Goal: Task Accomplishment & Management: Complete application form

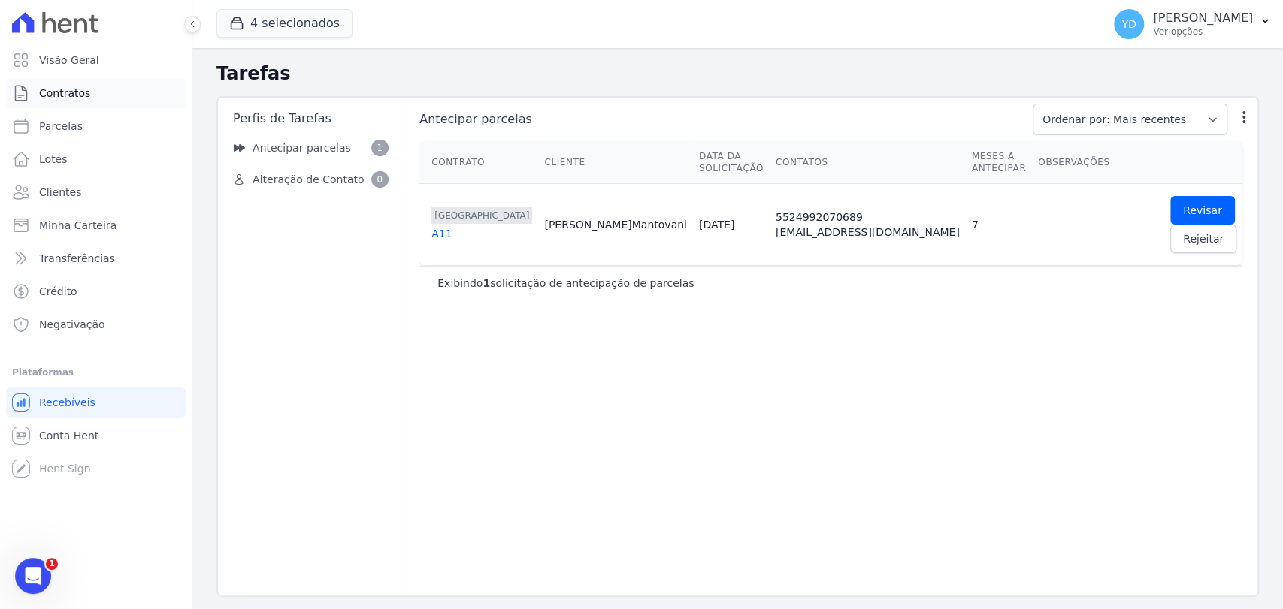
click at [76, 81] on link "Contratos" at bounding box center [96, 93] width 180 height 30
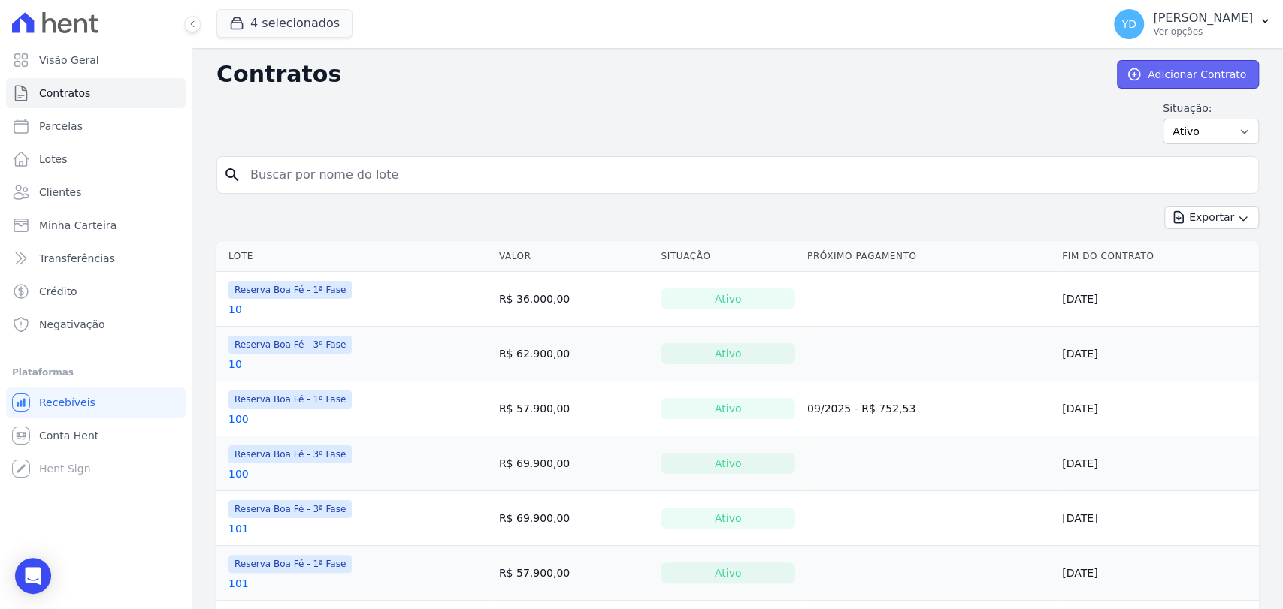
click at [1126, 79] on icon at bounding box center [1133, 74] width 15 height 15
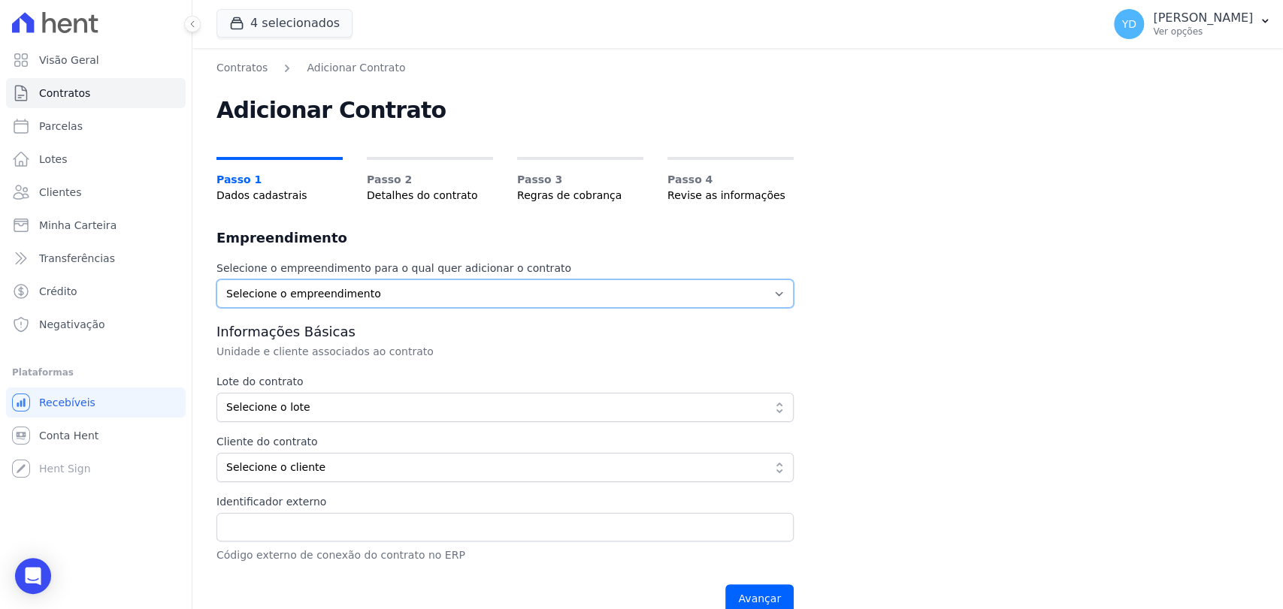
click at [449, 297] on select "Selecione o empreendimento Parque das Palmeiras Reserva Boa Fé - 1ª Fase Reserv…" at bounding box center [504, 294] width 577 height 29
select select "fc32f1a6-237e-466d-ab56-08b8ef7ae660"
click at [216, 280] on select "Selecione o empreendimento Parque das Palmeiras Reserva Boa Fé - 1ª Fase Reserv…" at bounding box center [504, 294] width 577 height 29
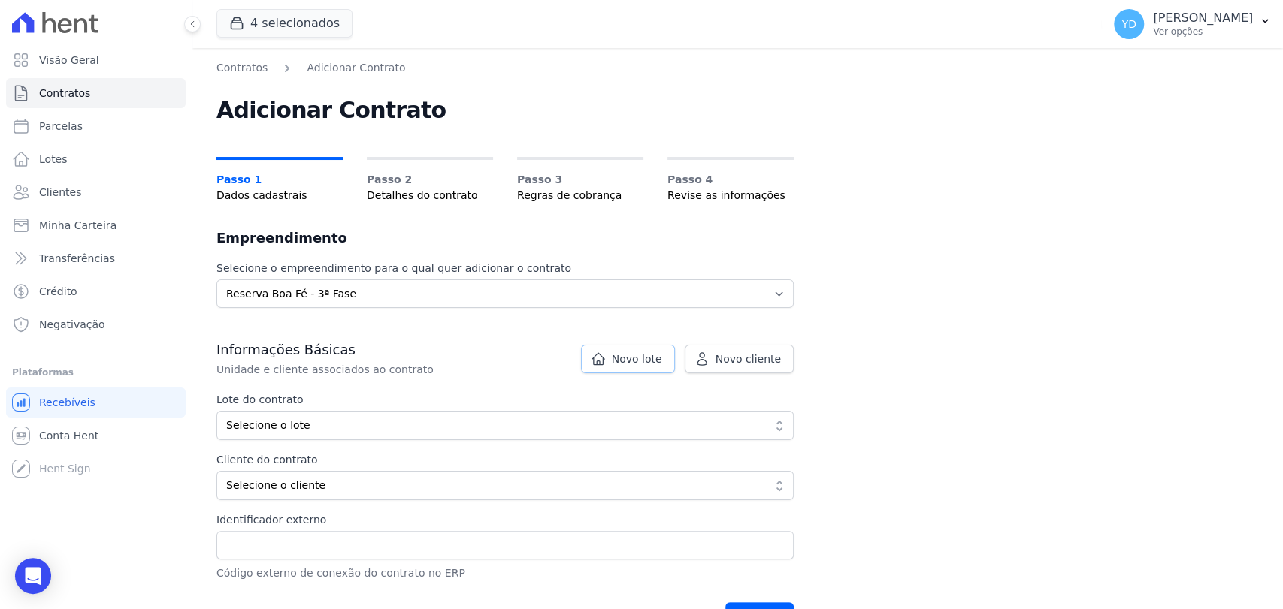
click at [626, 368] on link "Novo lote" at bounding box center [628, 359] width 94 height 29
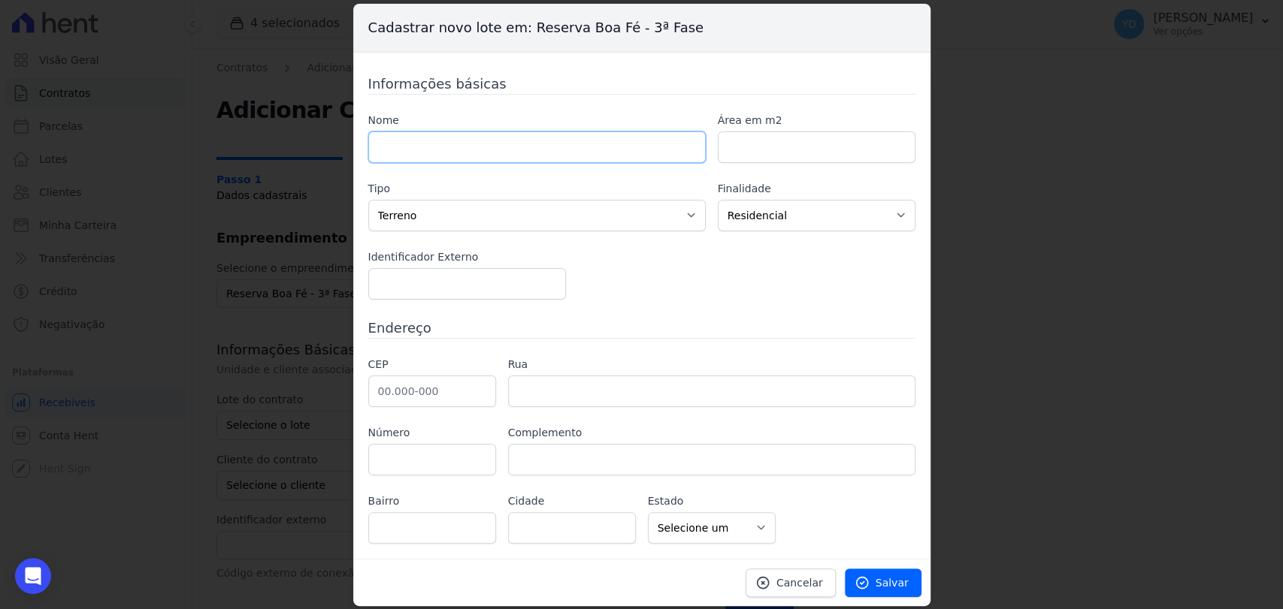
click at [500, 159] on input "text" at bounding box center [536, 147] width 337 height 32
type input "11"
drag, startPoint x: 792, startPoint y: 582, endPoint x: 792, endPoint y: 568, distance: 13.5
click at [792, 582] on span "Cancelar" at bounding box center [799, 583] width 47 height 15
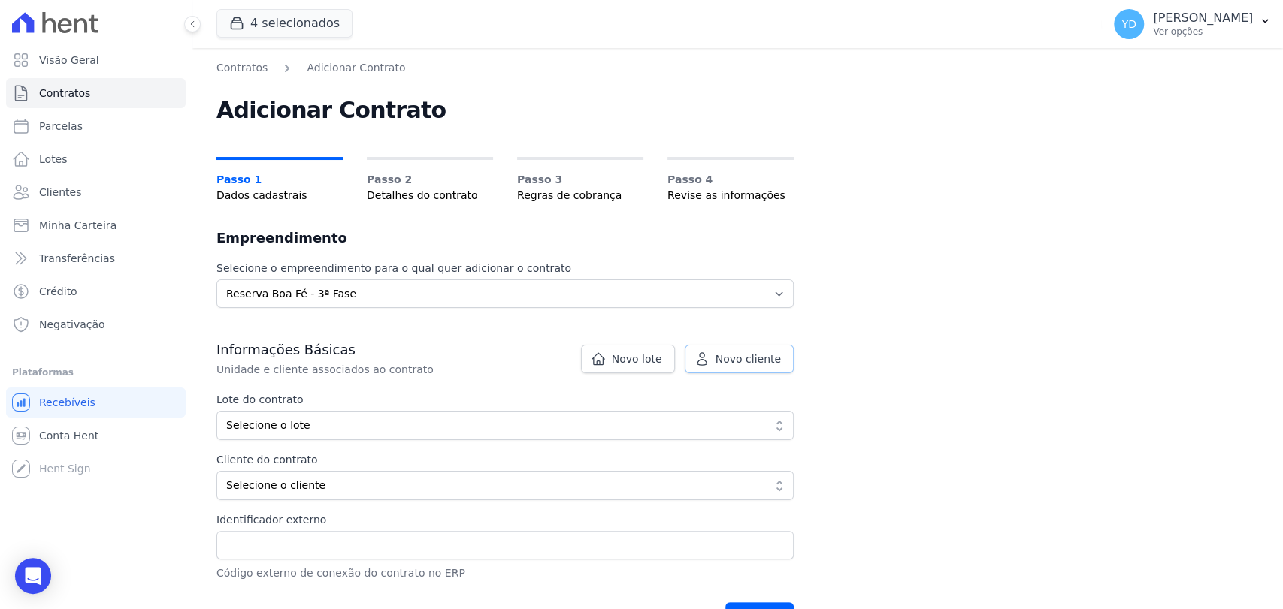
click at [732, 347] on link "Novo cliente" at bounding box center [738, 359] width 109 height 29
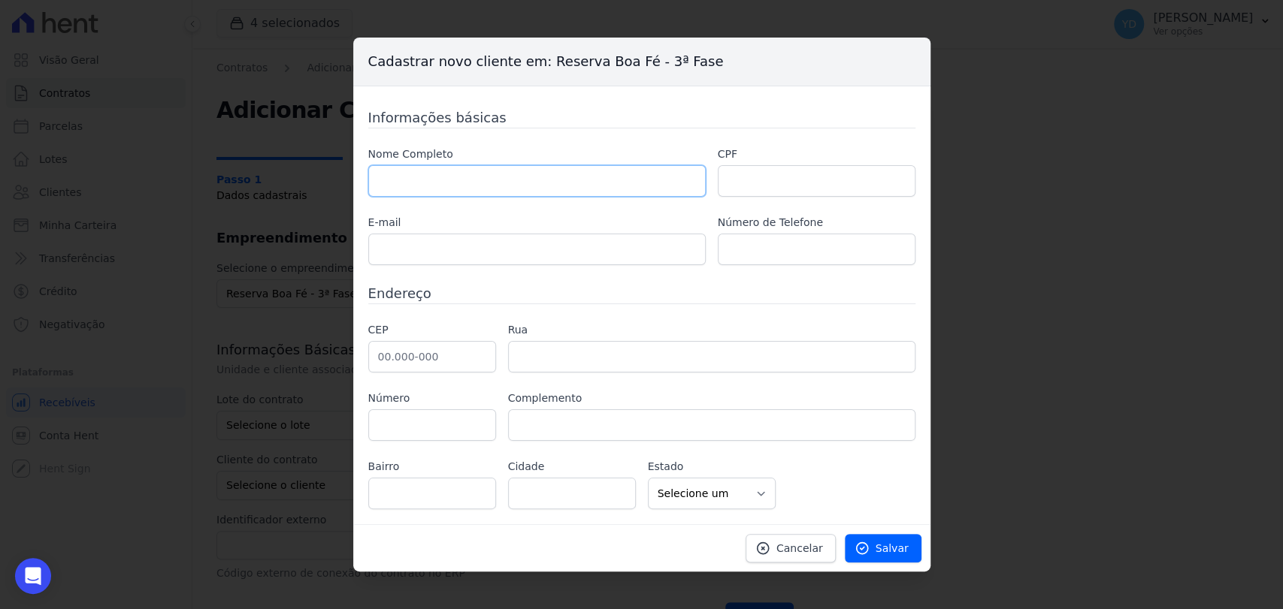
click at [539, 176] on input "text" at bounding box center [536, 181] width 337 height 32
paste input "[PERSON_NAME] [PERSON_NAME]"
type input "[PERSON_NAME] [PERSON_NAME]"
click at [485, 252] on input "text" at bounding box center [536, 250] width 337 height 32
paste input "eulalia.ribeiro@yahoo.com.br"
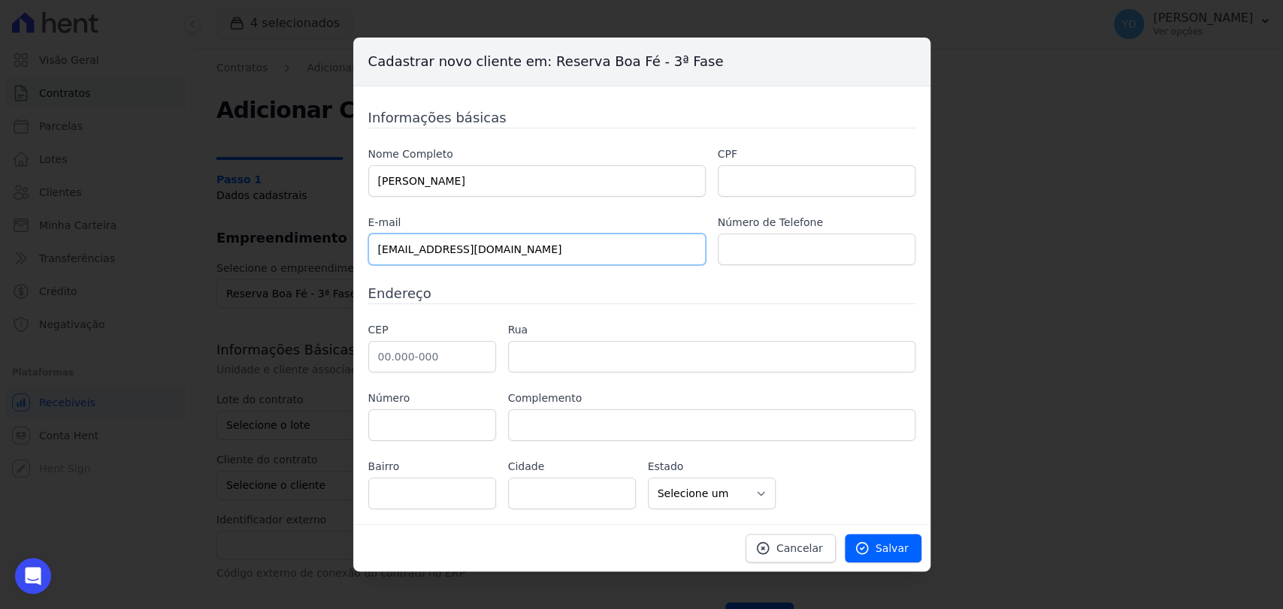
drag, startPoint x: 379, startPoint y: 252, endPoint x: 332, endPoint y: 248, distance: 47.5
click at [332, 248] on div "Cadastrar novo cliente em: Reserva Boa Fé - 3ª Fase Informações básicas Nome Co…" at bounding box center [641, 304] width 1283 height 609
type input "eulalia.ribeiro@yahoo.com.br"
click at [791, 249] on input "text" at bounding box center [817, 250] width 198 height 32
paste input "24 988312621"
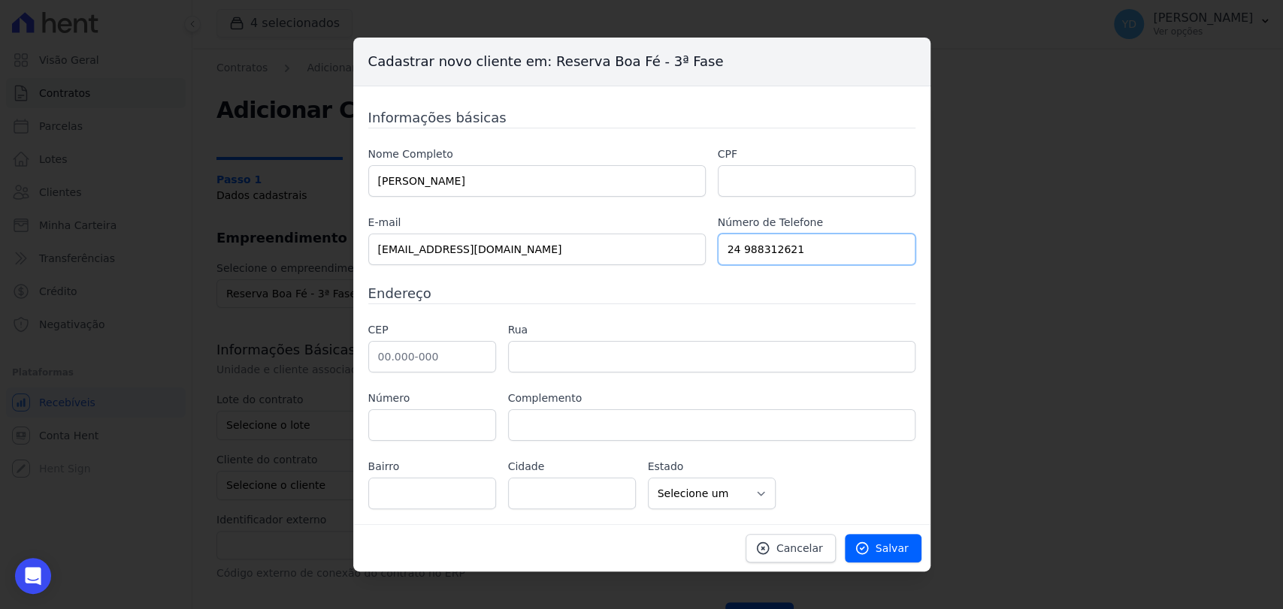
type input "24 988312621"
click at [440, 345] on input "text" at bounding box center [432, 357] width 128 height 32
paste input "25.670-070"
type input "25.670-070"
click at [546, 302] on h3 "Endereço" at bounding box center [641, 293] width 547 height 20
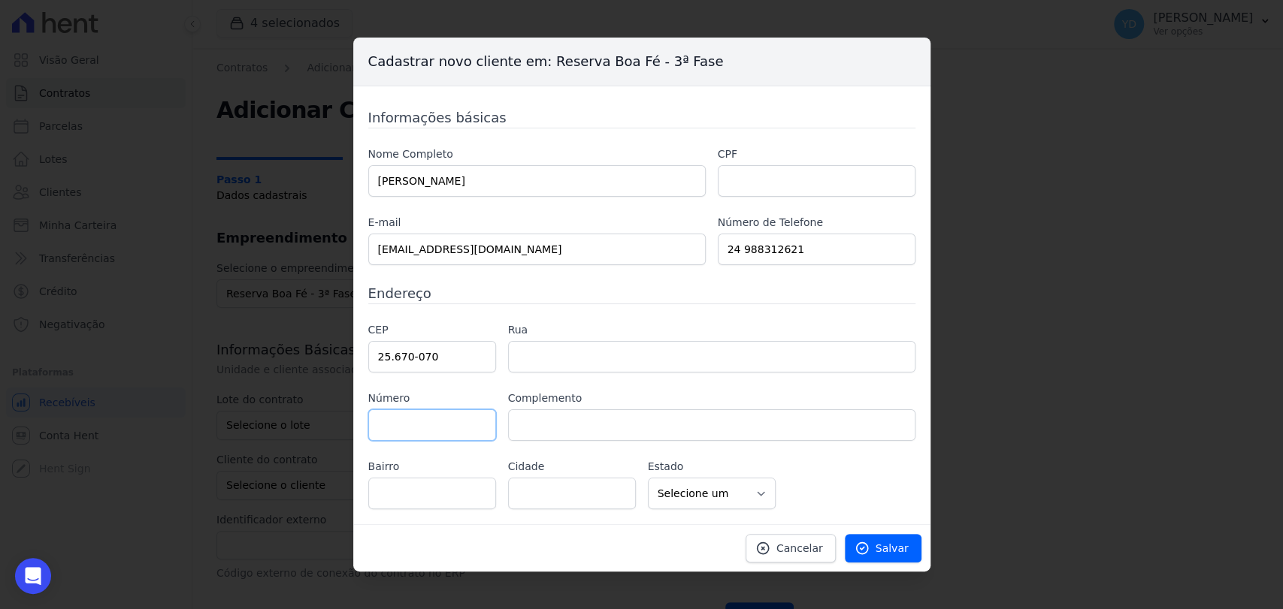
type input "Estrada Fazenda Inglesa"
type input "Mosela"
type input "Petrópolis"
select select "RJ"
click at [550, 350] on input "Estrada Fazenda Inglesa" at bounding box center [711, 357] width 407 height 32
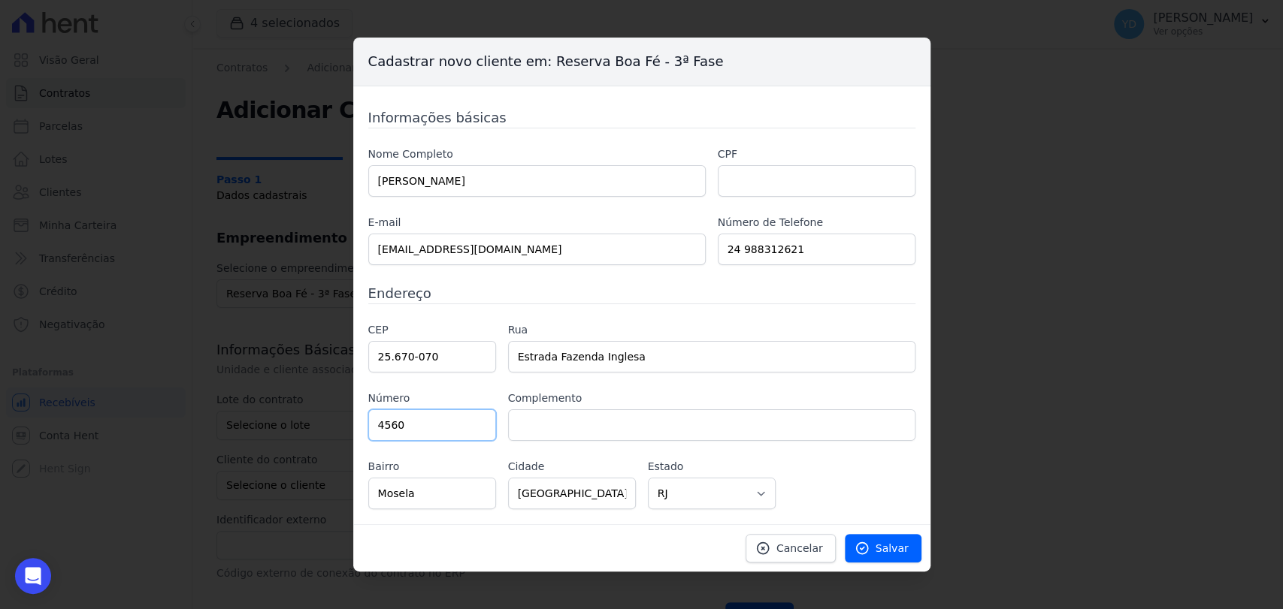
type input "4560"
drag, startPoint x: 748, startPoint y: 199, endPoint x: 748, endPoint y: 153, distance: 46.6
click at [748, 199] on div "Nome Completo EULALIA PINTO RIBEIRO CPF E-mail eulalia.ribeiro@yahoo.com.br Núm…" at bounding box center [641, 206] width 547 height 119
click at [761, 175] on input "text" at bounding box center [817, 181] width 198 height 32
paste input "016.164.317- 50"
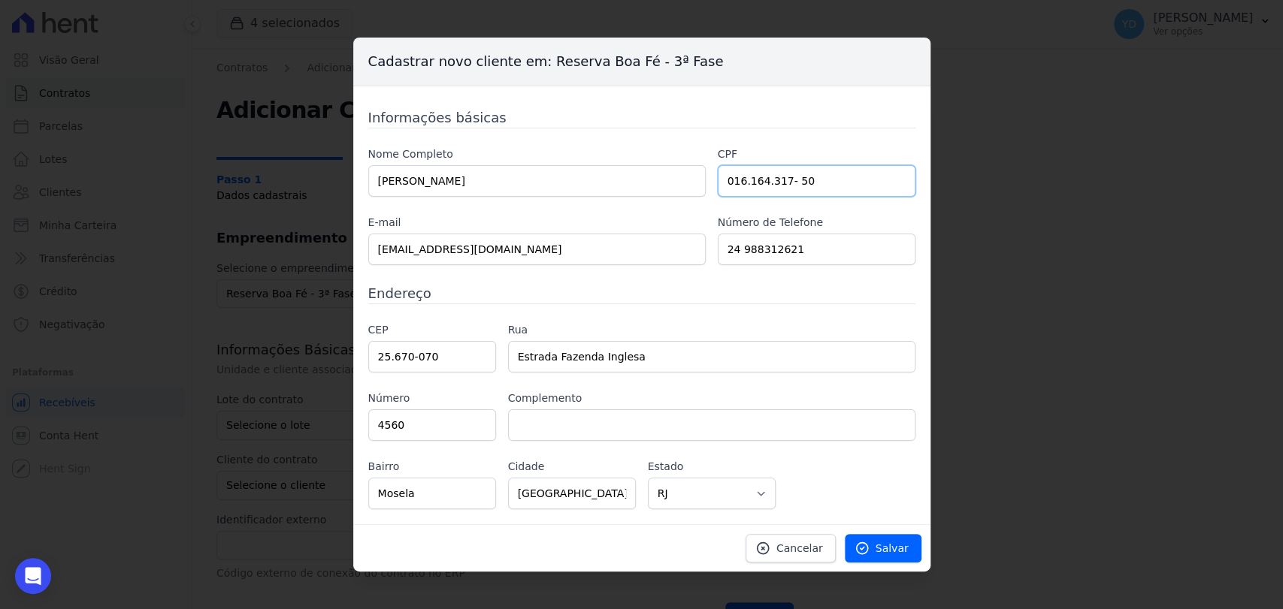
type input "016.164.317- 50"
click at [867, 495] on div "CEP 25.670-070 Rua Estrada Fazenda Inglesa Número 4560 Complemento Bairro Mosel…" at bounding box center [641, 415] width 547 height 187
click at [871, 539] on link "Salvar" at bounding box center [883, 548] width 77 height 29
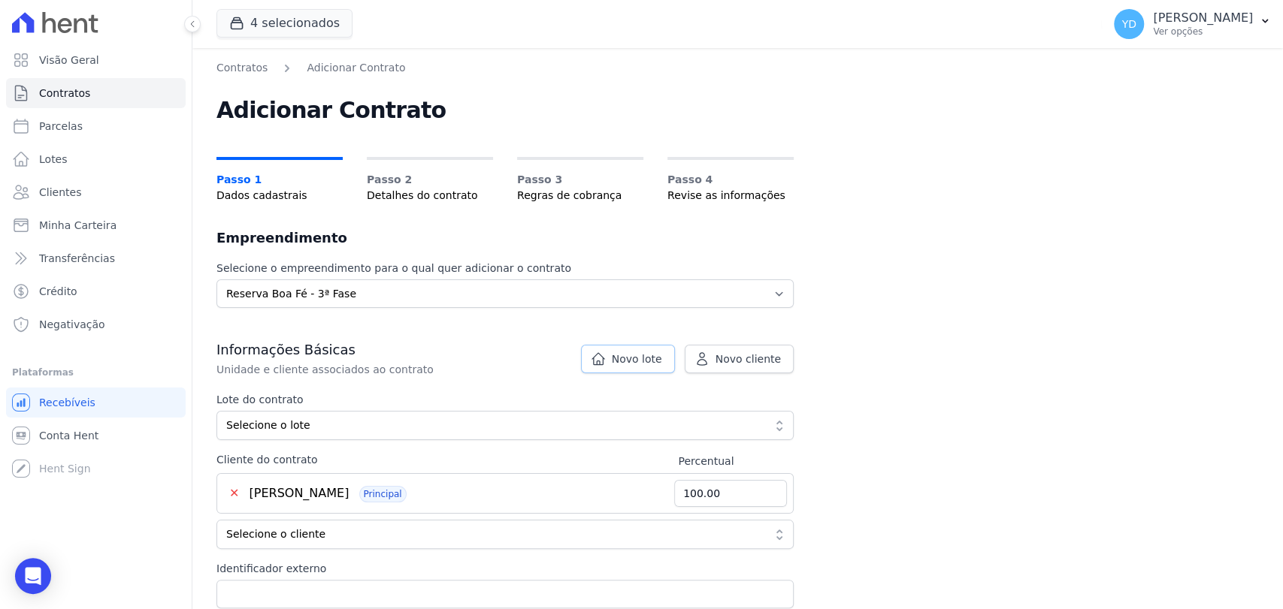
click at [632, 370] on link "Novo lote" at bounding box center [628, 359] width 94 height 29
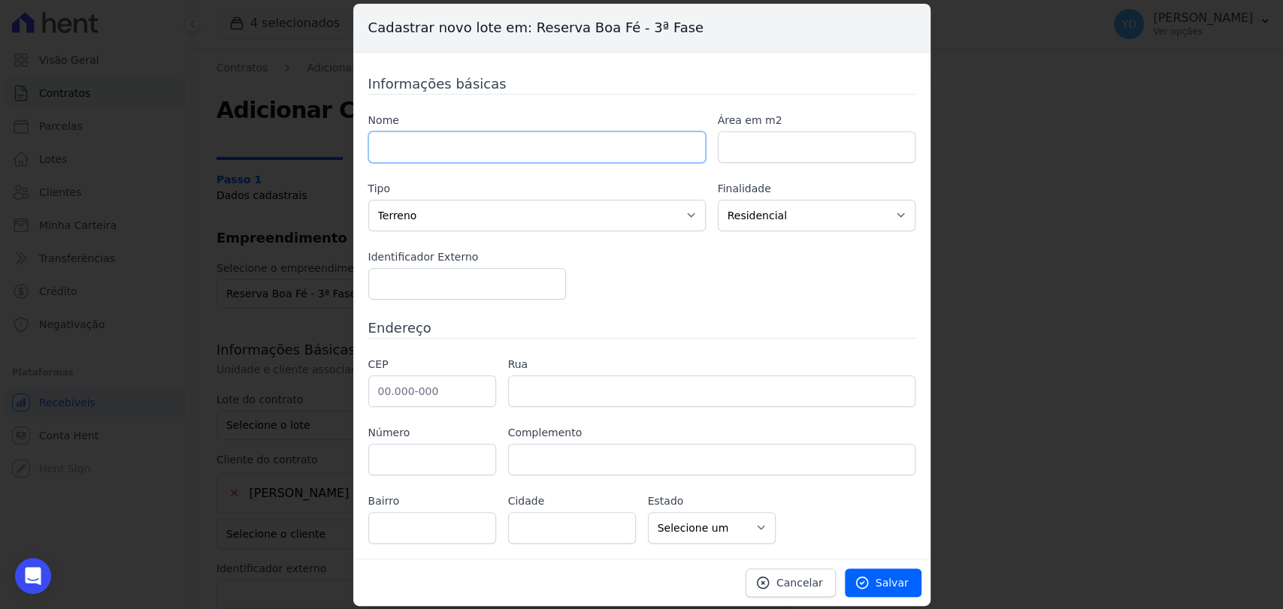
click at [544, 144] on input "text" at bounding box center [536, 147] width 337 height 32
type input "11"
paste input "530.92"
type input "530.92"
click at [463, 387] on input "text" at bounding box center [432, 392] width 128 height 32
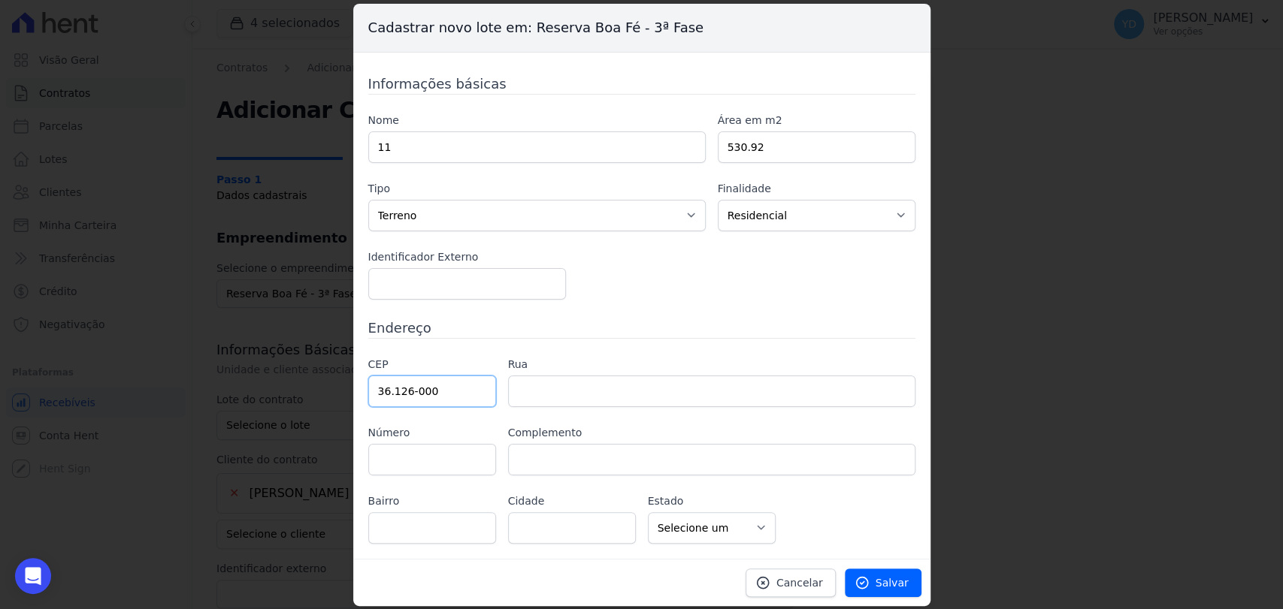
type input "36.126-000"
click at [769, 344] on div "Informações básicas Nome 11 Área em m2 530.92 Tipo Casa Apartamento Escritório …" at bounding box center [641, 309] width 547 height 470
type input "Belmiro Braga"
select select "MG"
click at [887, 597] on div "Cancelar Salvar" at bounding box center [641, 582] width 577 height 47
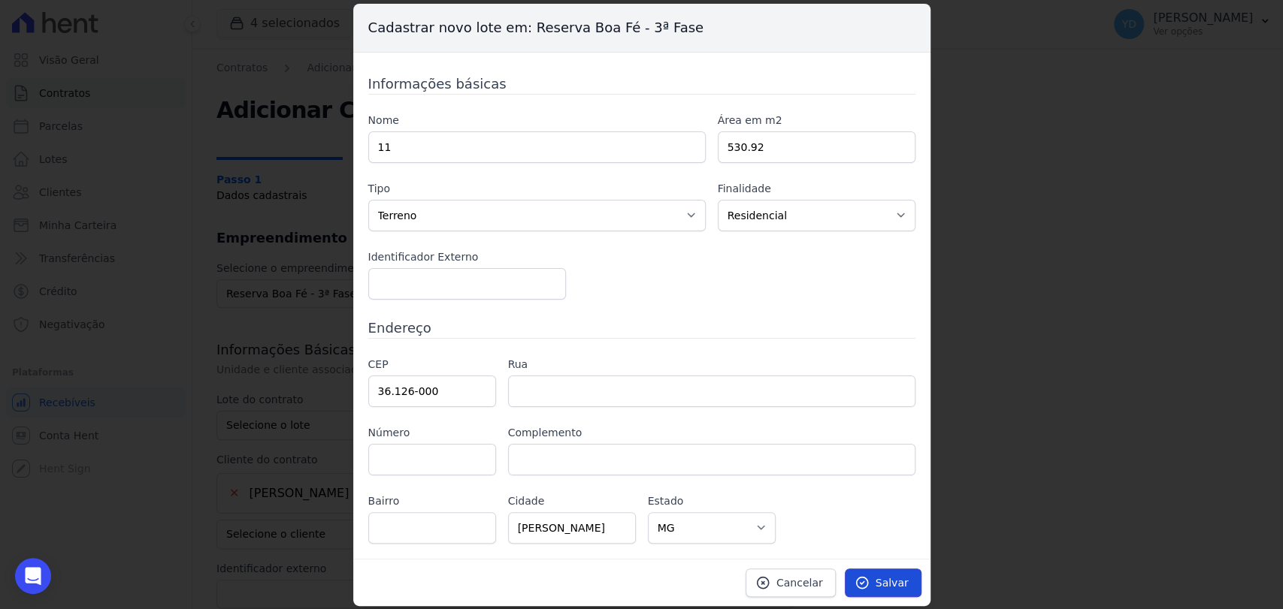
click at [894, 570] on link "Salvar" at bounding box center [883, 583] width 77 height 29
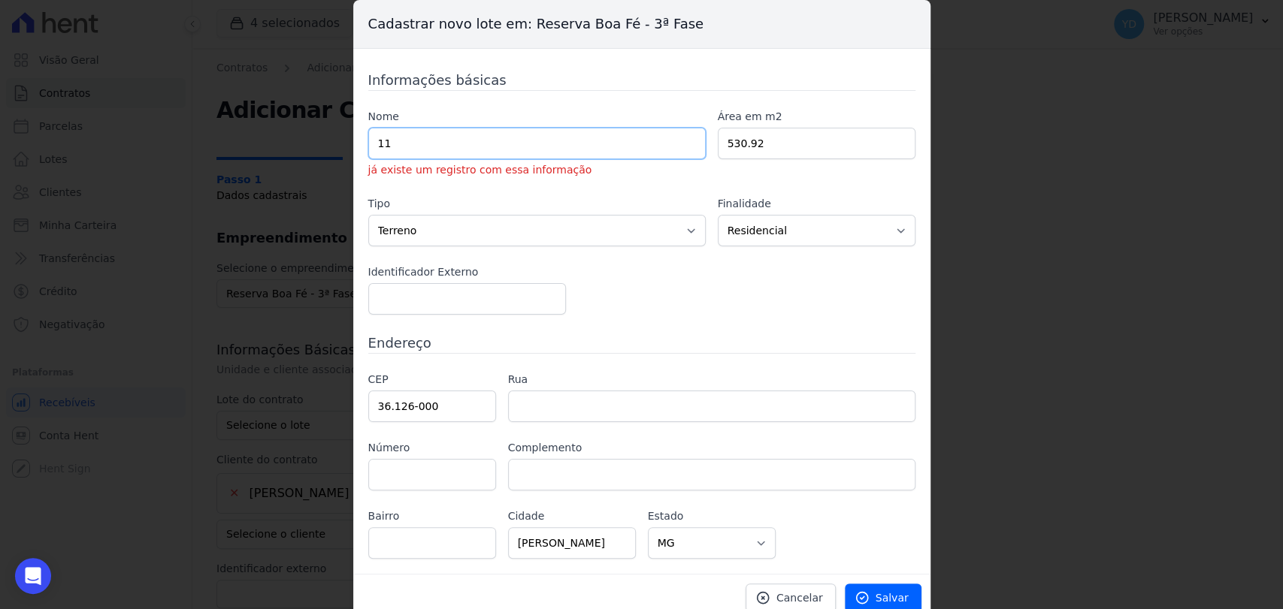
click at [403, 151] on input "11" at bounding box center [536, 144] width 337 height 32
drag, startPoint x: 379, startPoint y: 153, endPoint x: 364, endPoint y: 153, distance: 15.0
click at [368, 153] on input "11" at bounding box center [536, 144] width 337 height 32
click at [812, 585] on link "Cancelar" at bounding box center [790, 598] width 90 height 29
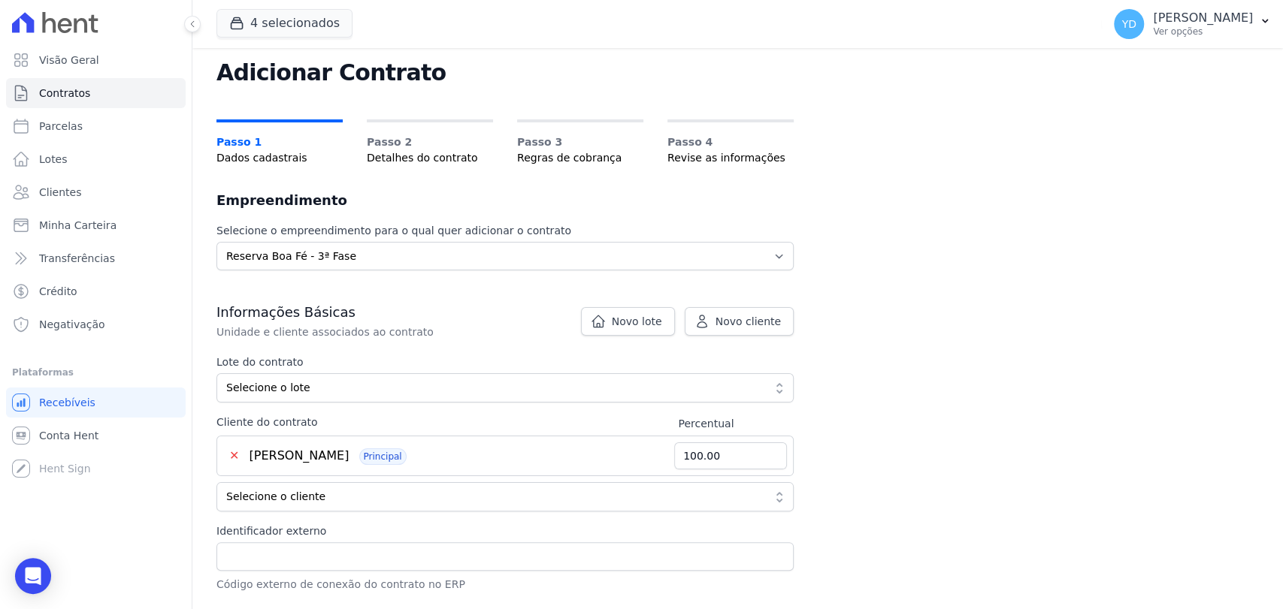
scroll to position [83, 0]
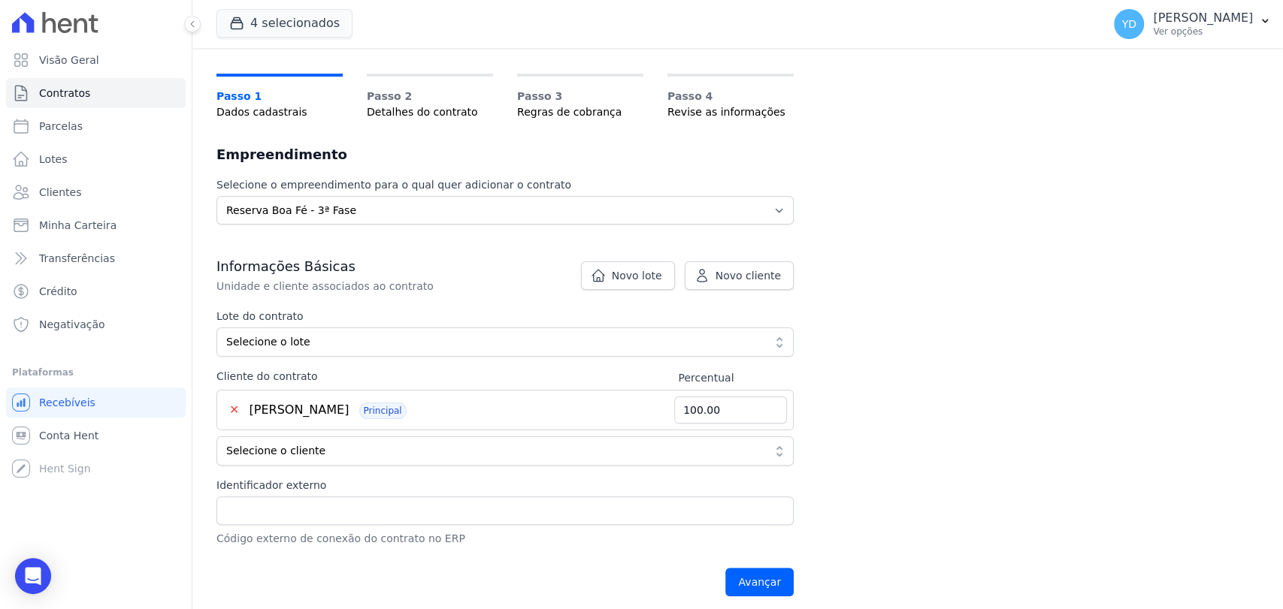
click at [318, 358] on div "Lote do contrato Selecione o lote Mostrando todos os 24 lotes sem contrato ativ…" at bounding box center [504, 387] width 577 height 157
click at [327, 349] on button "Selecione o lote" at bounding box center [504, 342] width 577 height 29
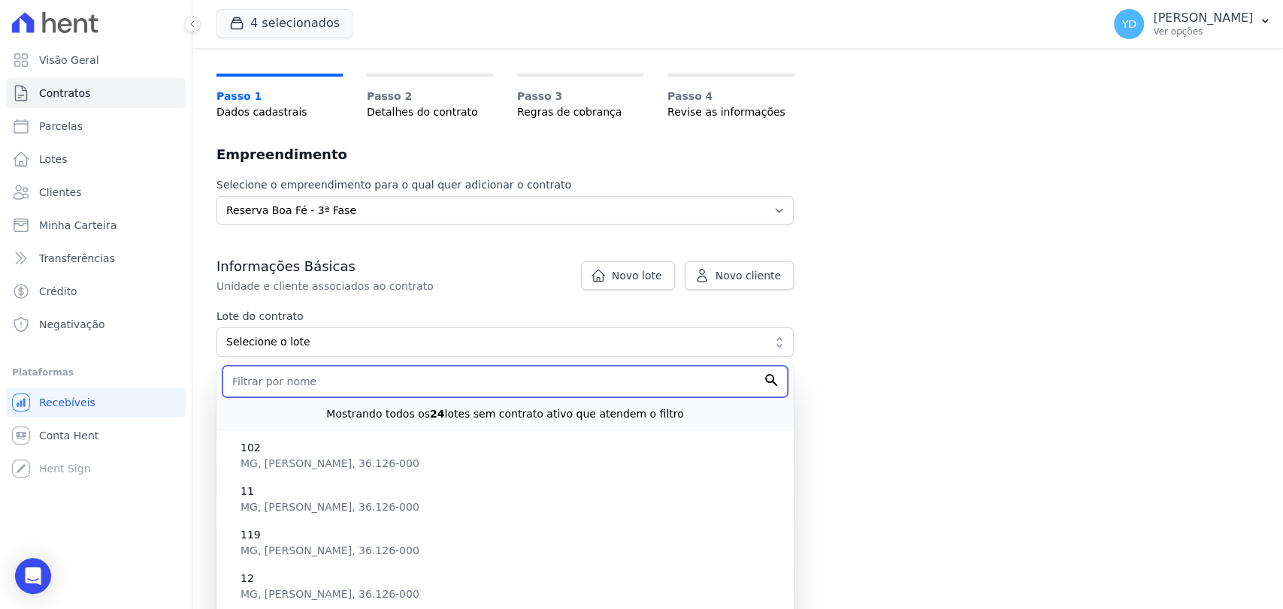
click at [355, 382] on input "text" at bounding box center [504, 382] width 565 height 32
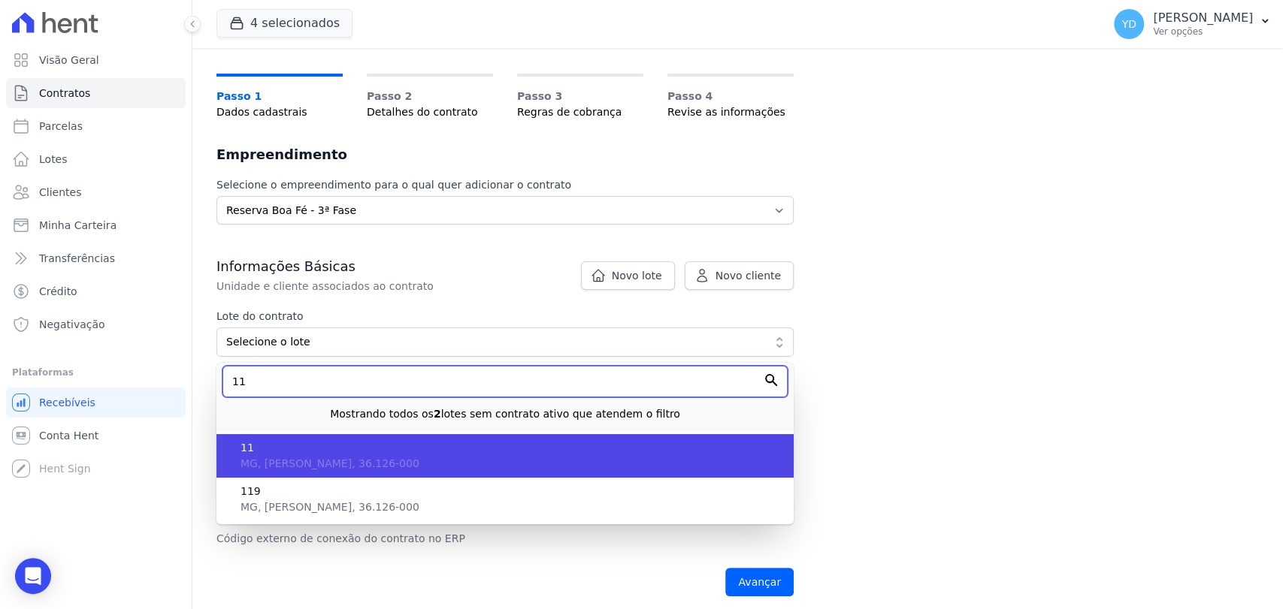
type input "11"
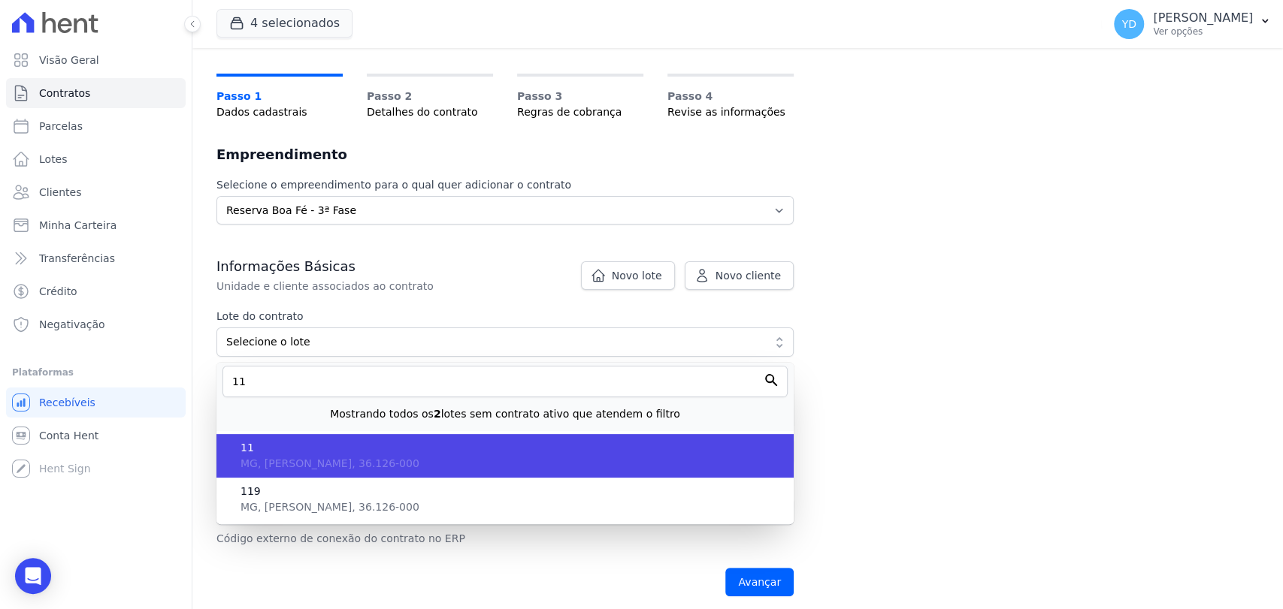
click at [320, 458] on span "MG, Belmiro Braga, 36.126-000" at bounding box center [329, 464] width 179 height 12
type input "a71512f7-b005-4825-9258-6fb641c88ccf"
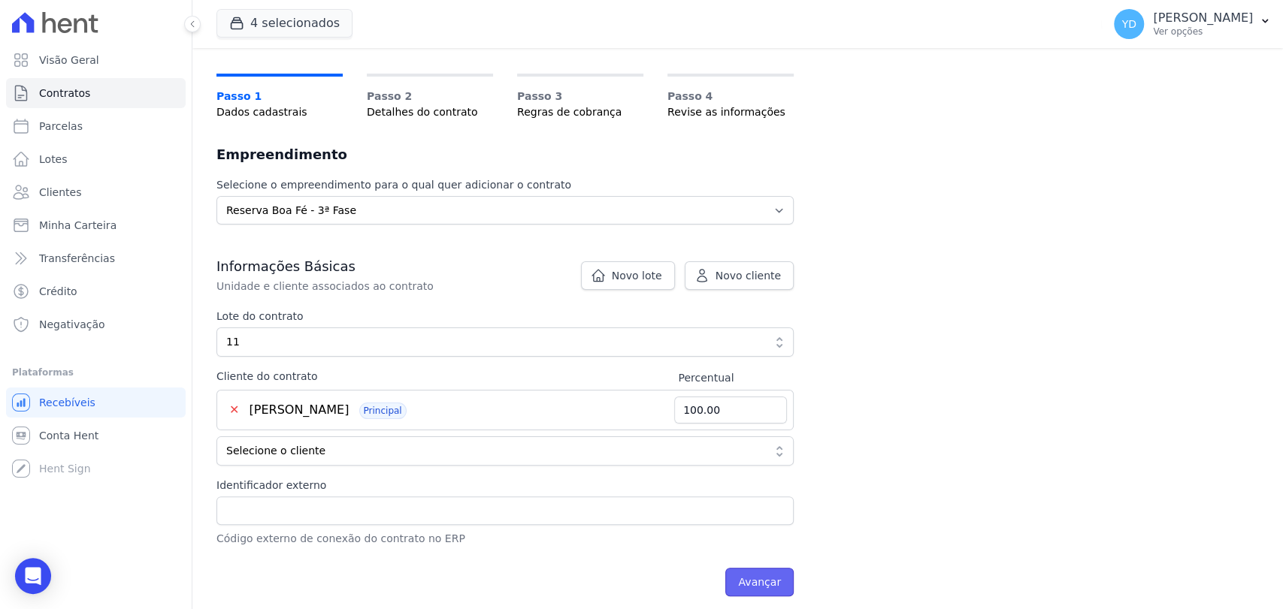
click at [784, 570] on input "Avançar" at bounding box center [759, 582] width 68 height 29
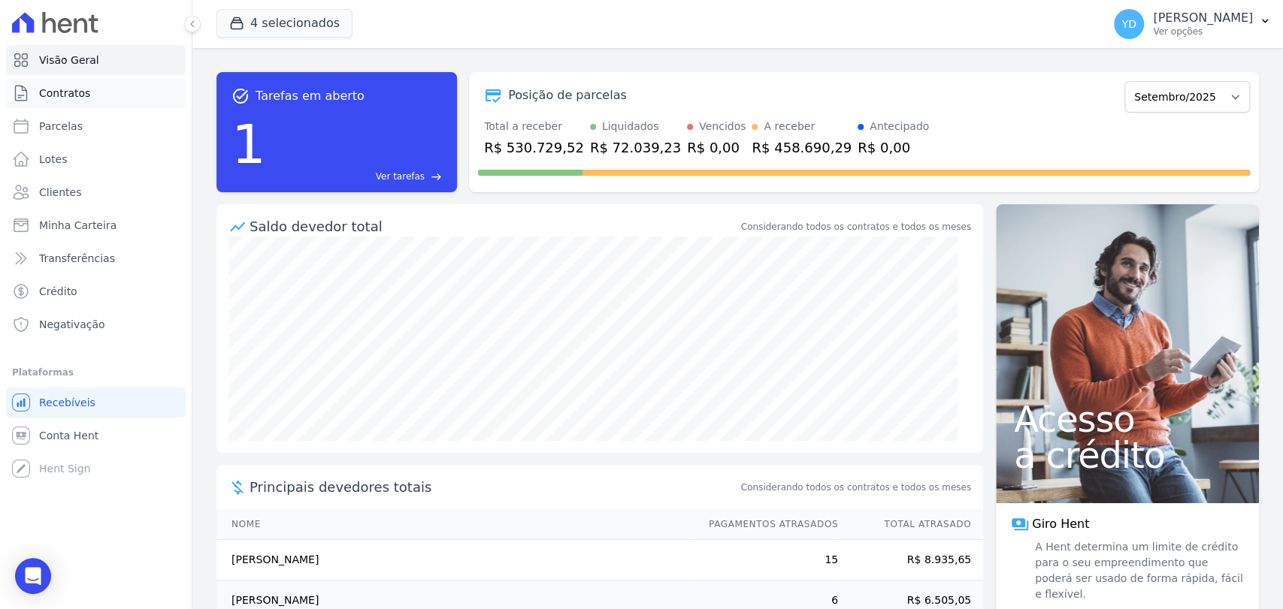
click at [74, 98] on span "Contratos" at bounding box center [64, 93] width 51 height 15
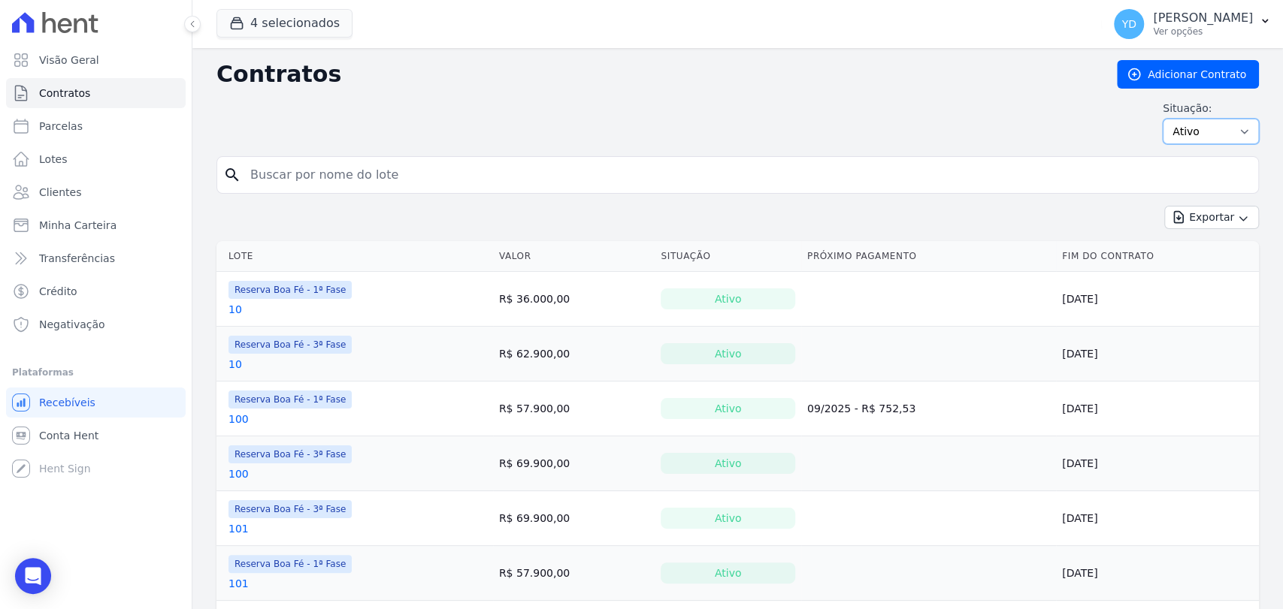
click at [1183, 136] on select "Ativo Todos Pausado Distratado Rascunho Expirado Encerrado" at bounding box center [1210, 132] width 96 height 26
select select "all"
click at [1162, 119] on select "Ativo Todos Pausado Distratado Rascunho Expirado Encerrado" at bounding box center [1210, 132] width 96 height 26
click at [685, 171] on input "search" at bounding box center [746, 175] width 1011 height 30
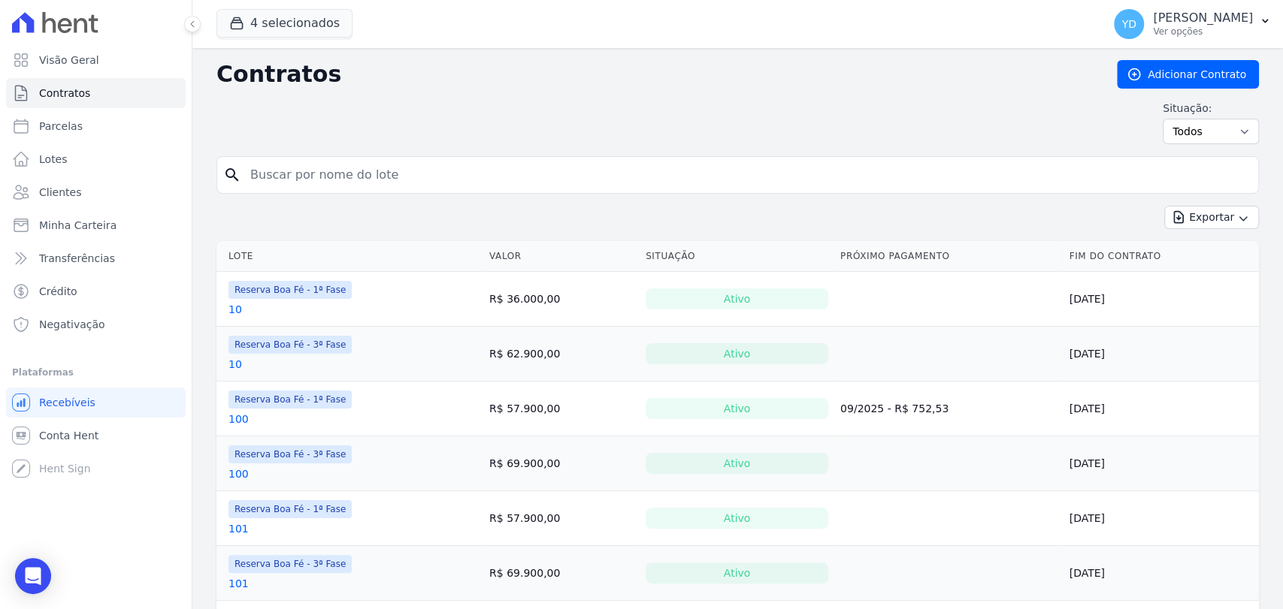
drag, startPoint x: 0, startPoint y: 0, endPoint x: 685, endPoint y: 171, distance: 706.3
click at [685, 171] on input "search" at bounding box center [746, 175] width 1011 height 30
type input "11"
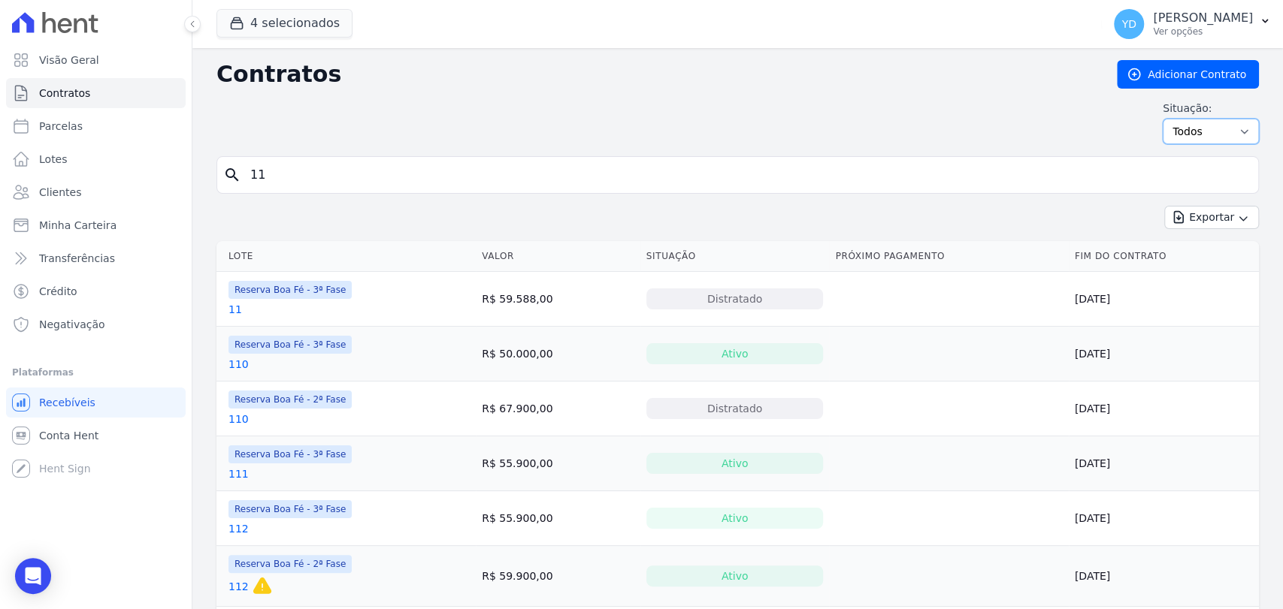
drag, startPoint x: 1199, startPoint y: 137, endPoint x: 1189, endPoint y: 156, distance: 20.9
click at [1198, 137] on select "Ativo Todos Pausado Distratado Rascunho Expirado Encerrado" at bounding box center [1210, 132] width 96 height 26
click at [1186, 137] on select "Ativo Todos Pausado Distratado Rascunho Expirado Encerrado" at bounding box center [1210, 132] width 96 height 26
select select
click at [1162, 119] on select "Ativo Todos Pausado Distratado Rascunho Expirado Encerrado" at bounding box center [1210, 132] width 96 height 26
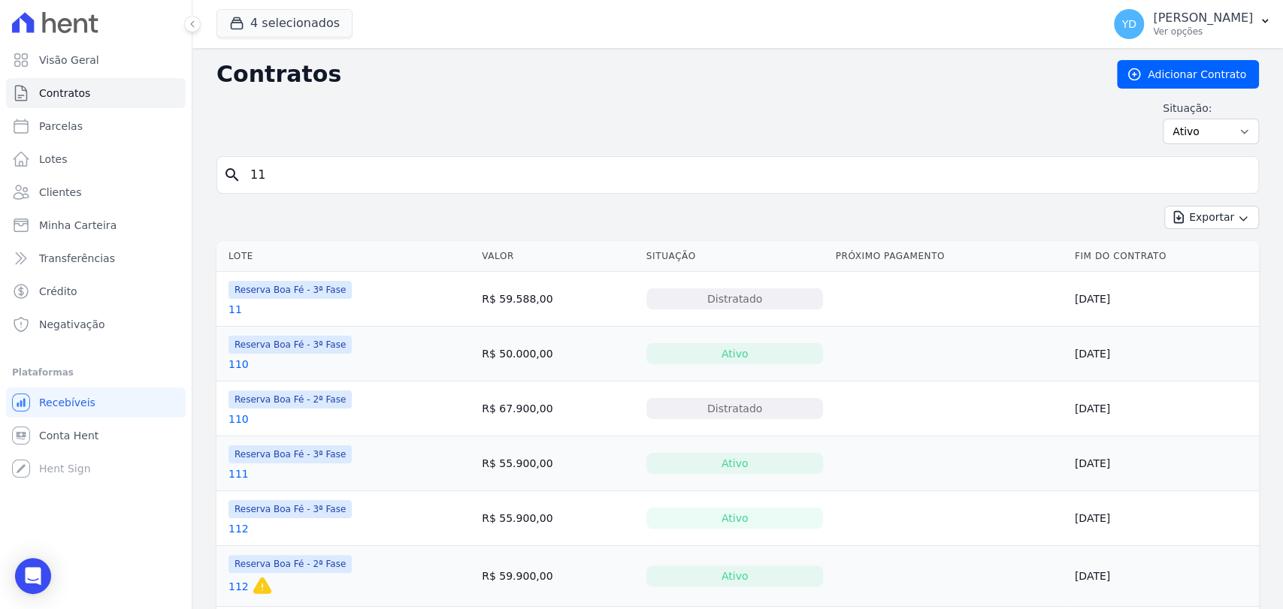
click at [1092, 178] on input "11" at bounding box center [746, 175] width 1011 height 30
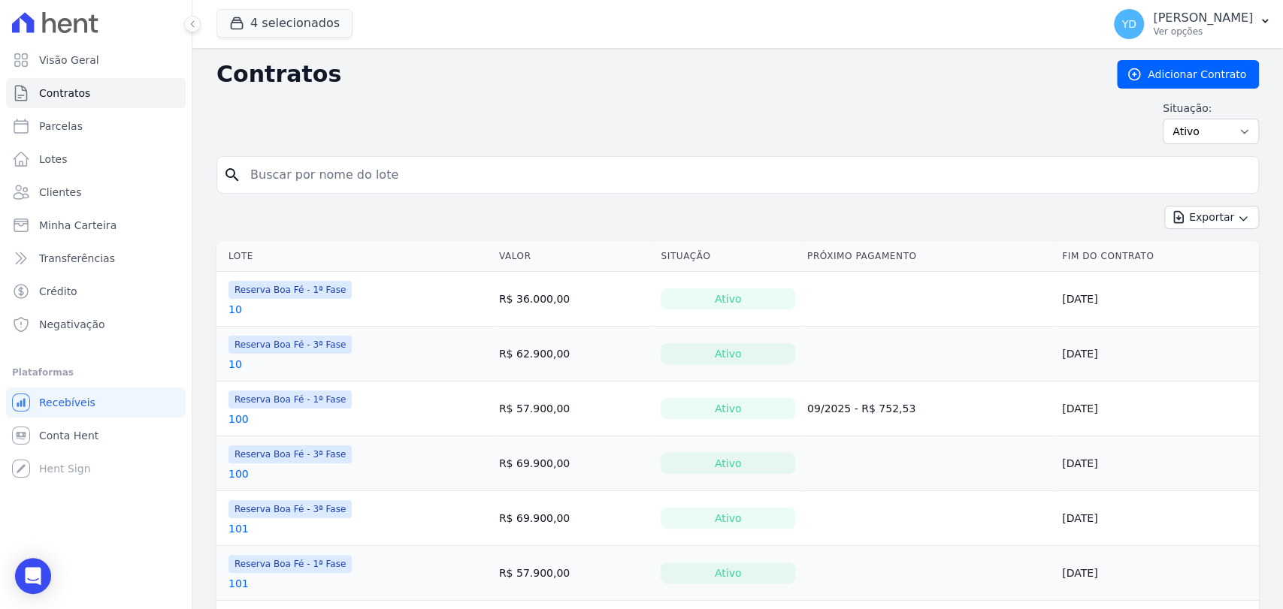
click at [649, 168] on input "search" at bounding box center [746, 175] width 1011 height 30
type input "11"
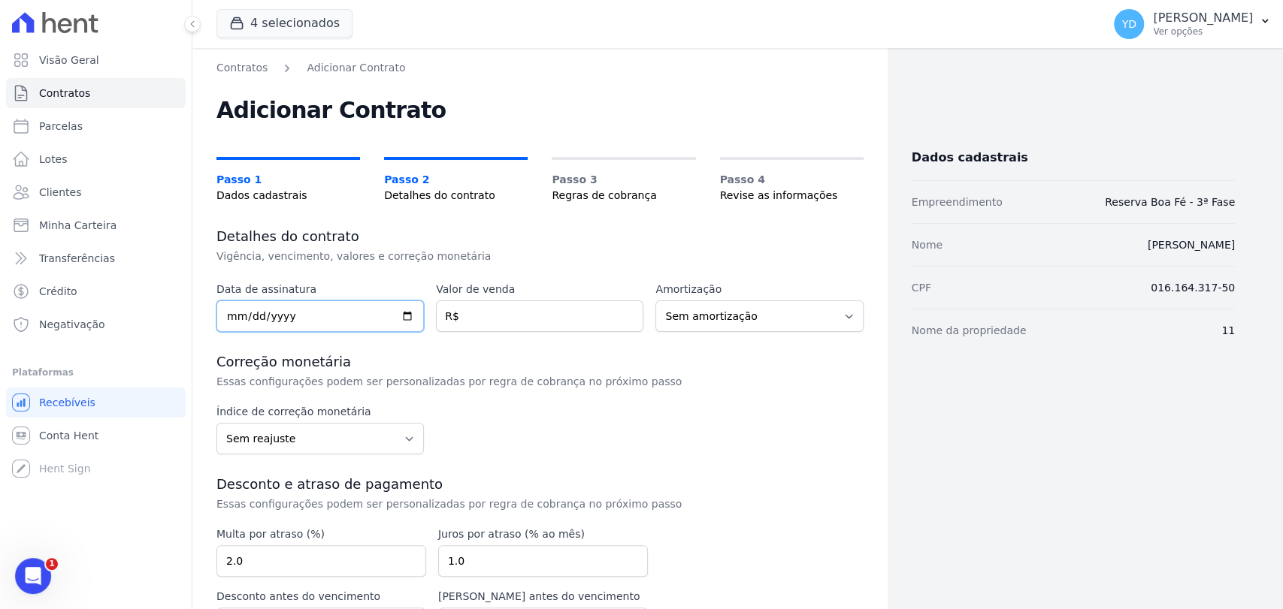
click at [331, 324] on input "date" at bounding box center [319, 317] width 207 height 32
type input "2025-09-01"
click at [497, 322] on input "number" at bounding box center [539, 317] width 207 height 32
type input "63555.00"
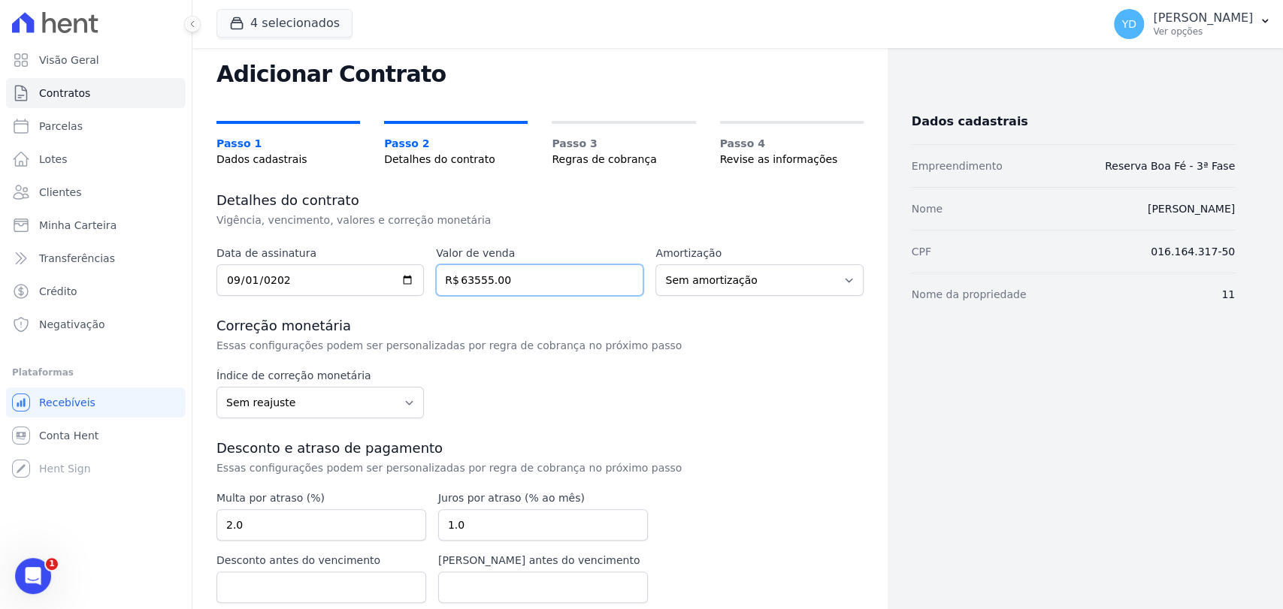
scroll to position [99, 0]
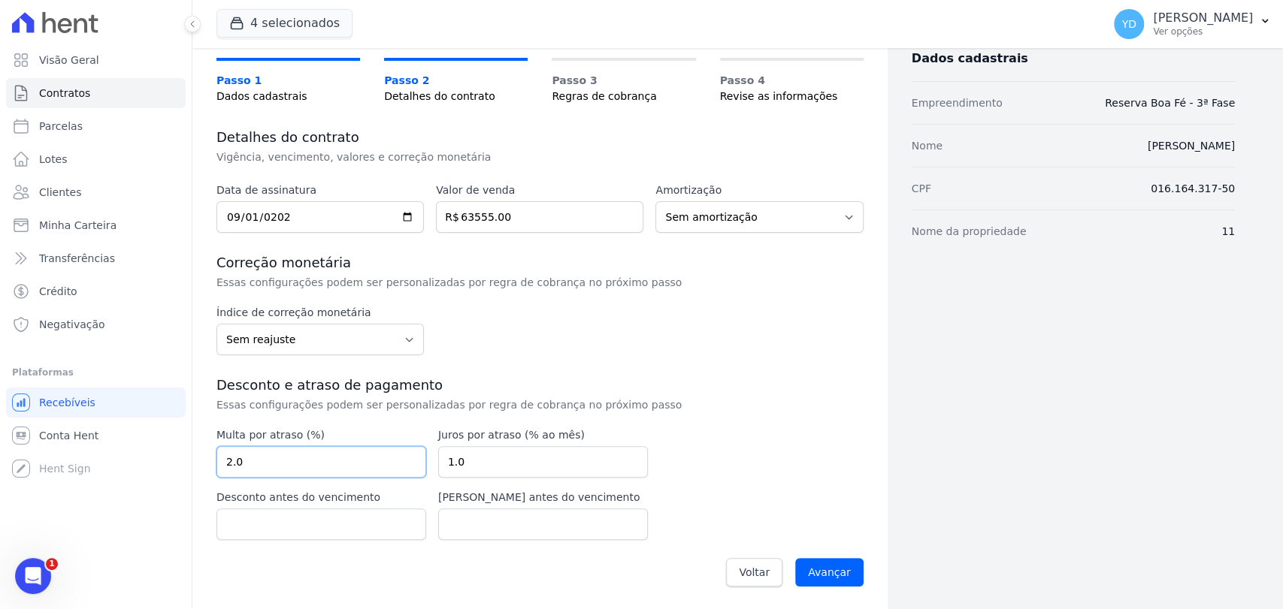
click at [300, 450] on input "2.0" at bounding box center [321, 462] width 210 height 32
click at [300, 451] on input "2.0" at bounding box center [321, 462] width 210 height 32
type input "10.00"
click at [811, 570] on input "Avançar" at bounding box center [829, 572] width 68 height 29
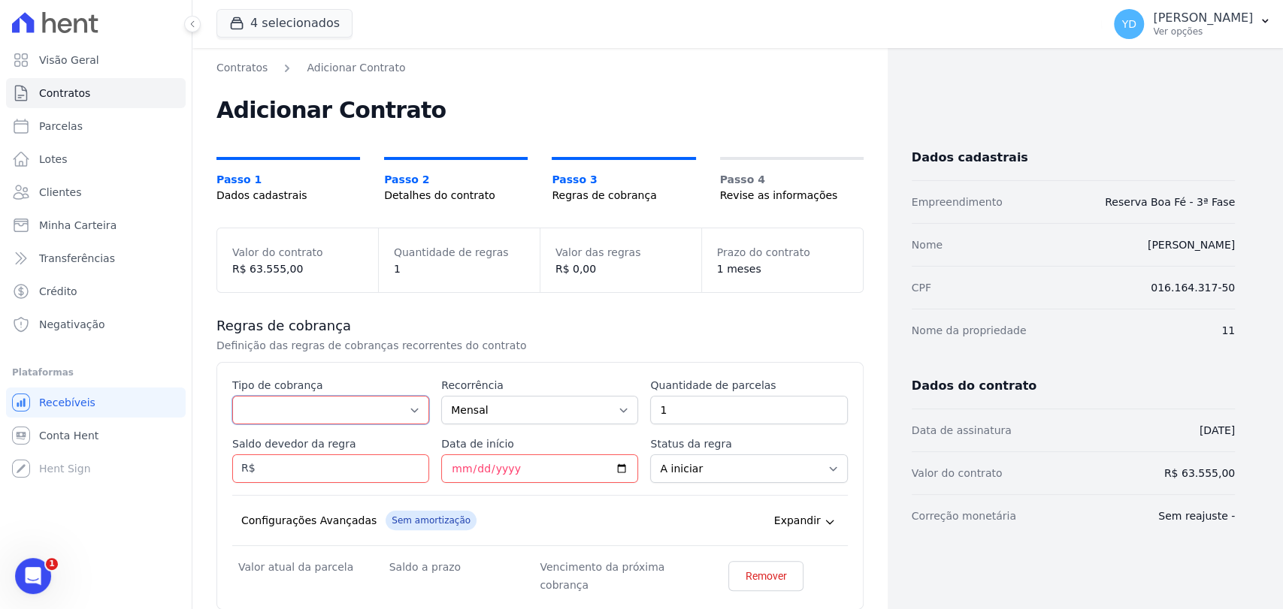
click at [331, 404] on select "Parcela Normal Entrada Sinal Intercalada Chaves Pré-chaves Pós-chaves Impostos …" at bounding box center [330, 410] width 197 height 29
select select "down_payment"
click at [232, 396] on select "Parcela Normal Entrada Sinal Intercalada Chaves Pré-chaves Pós-chaves Impostos …" at bounding box center [330, 410] width 197 height 29
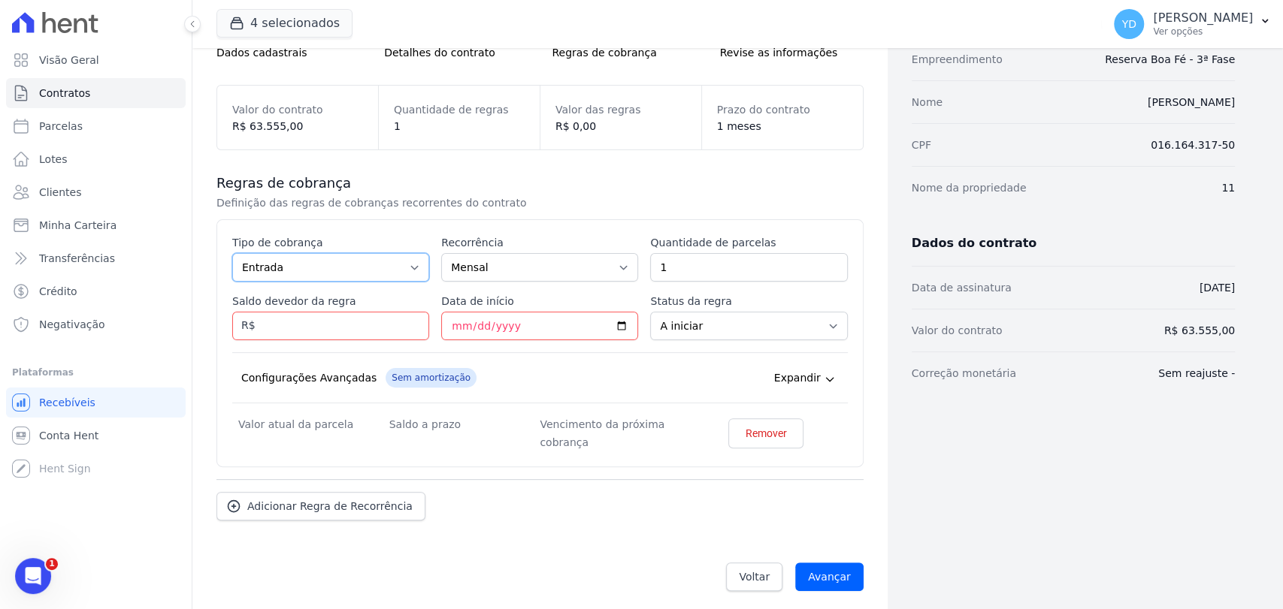
scroll to position [147, 0]
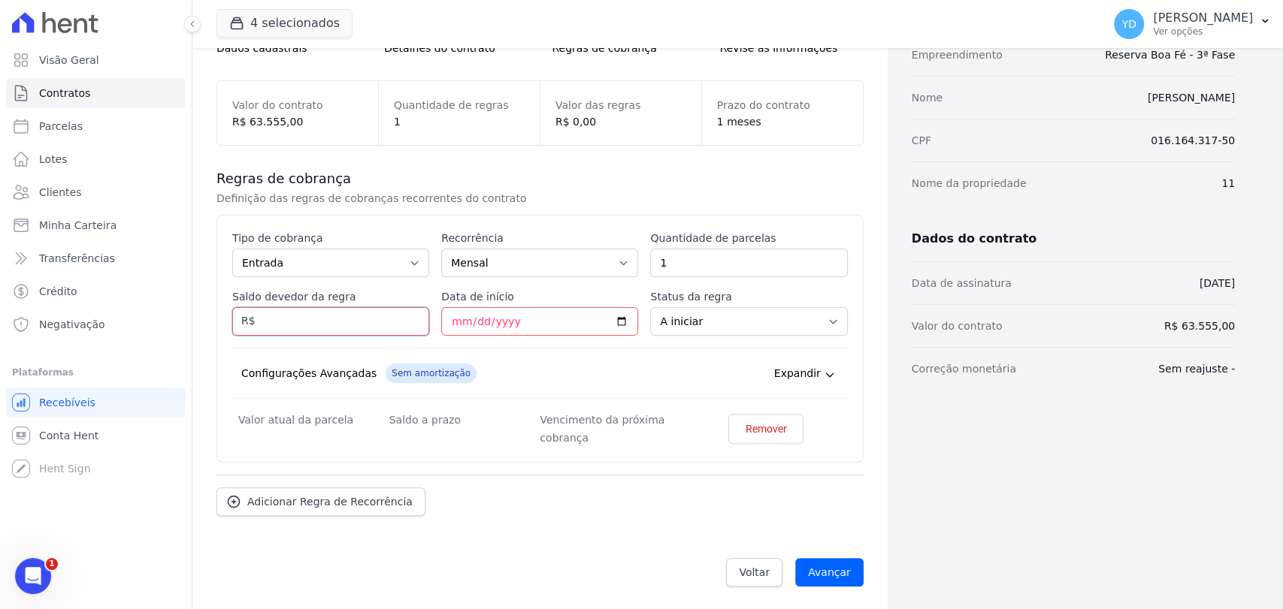
click at [403, 310] on input "Saldo devedor da regra" at bounding box center [330, 321] width 197 height 29
type input "1000.00"
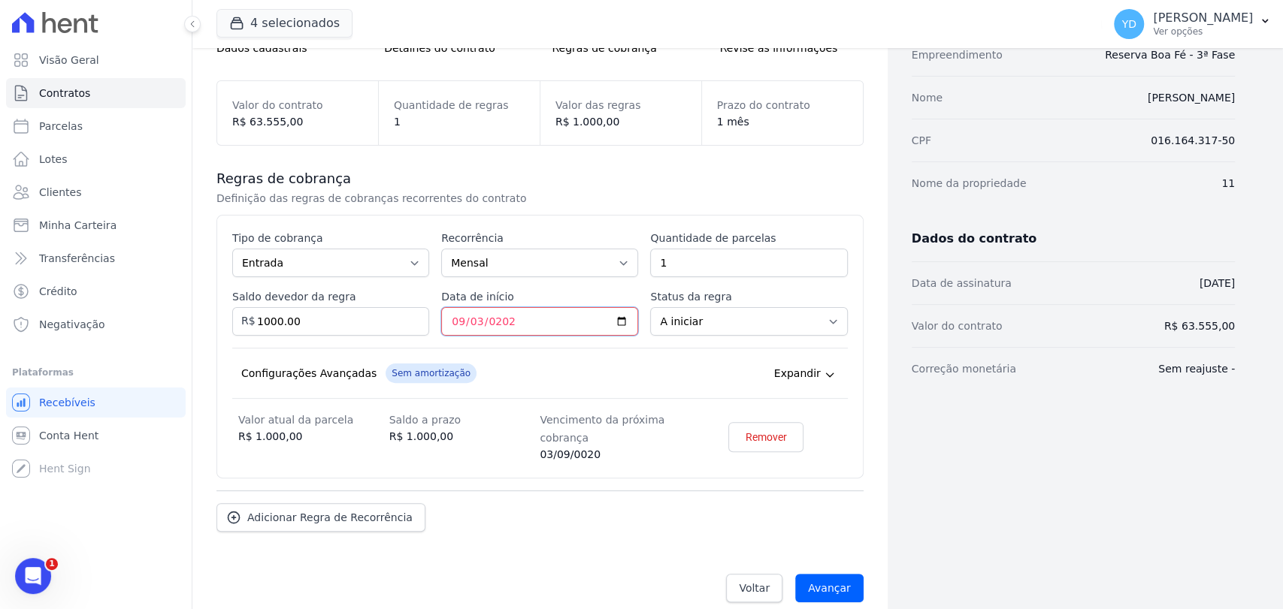
type input "2025-09-03"
click at [340, 517] on span "Adicionar Regra de Recorrência" at bounding box center [329, 517] width 165 height 15
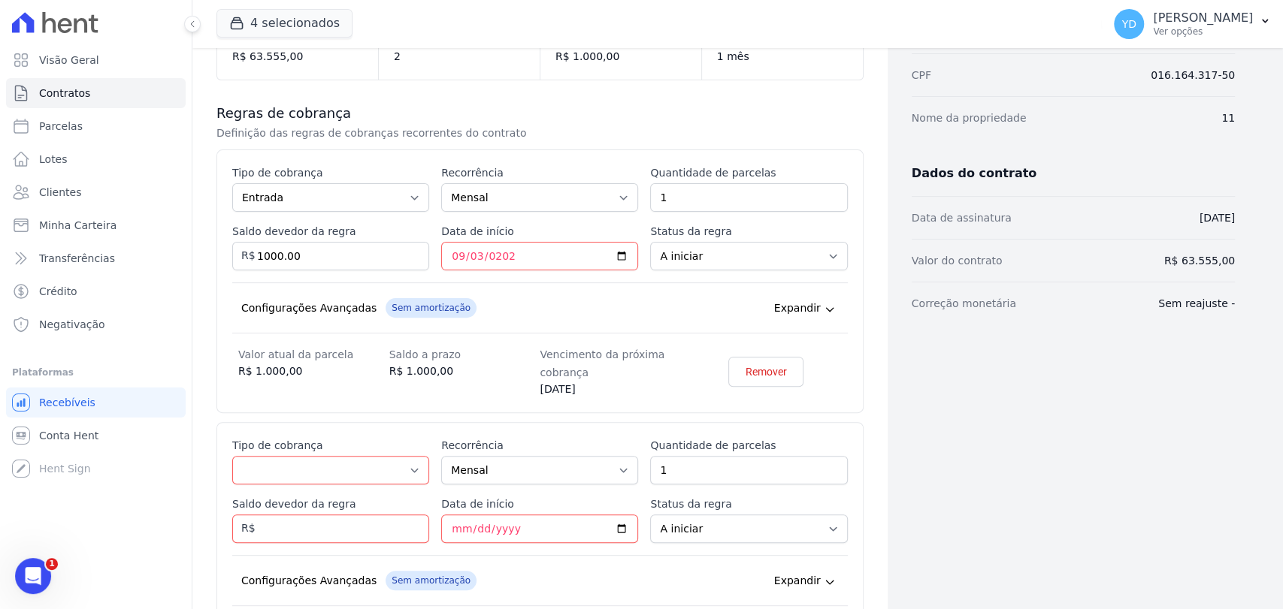
scroll to position [419, 0]
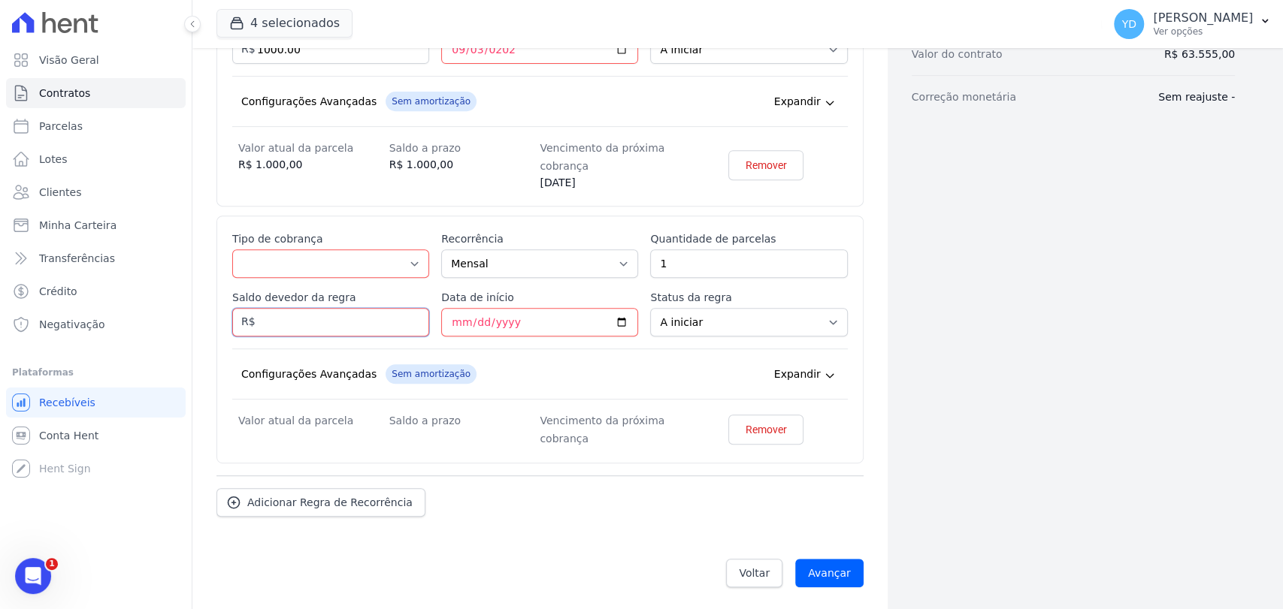
click at [372, 325] on input "Saldo devedor da regra" at bounding box center [330, 322] width 197 height 29
type input "771.10"
click at [370, 262] on select "Parcela Normal Entrada Sinal Intercalada Chaves Pré-chaves Pós-chaves Impostos …" at bounding box center [330, 263] width 197 height 29
select select "down_payment"
click at [232, 249] on select "Parcela Normal Entrada Sinal Intercalada Chaves Pré-chaves Pós-chaves Impostos …" at bounding box center [330, 263] width 197 height 29
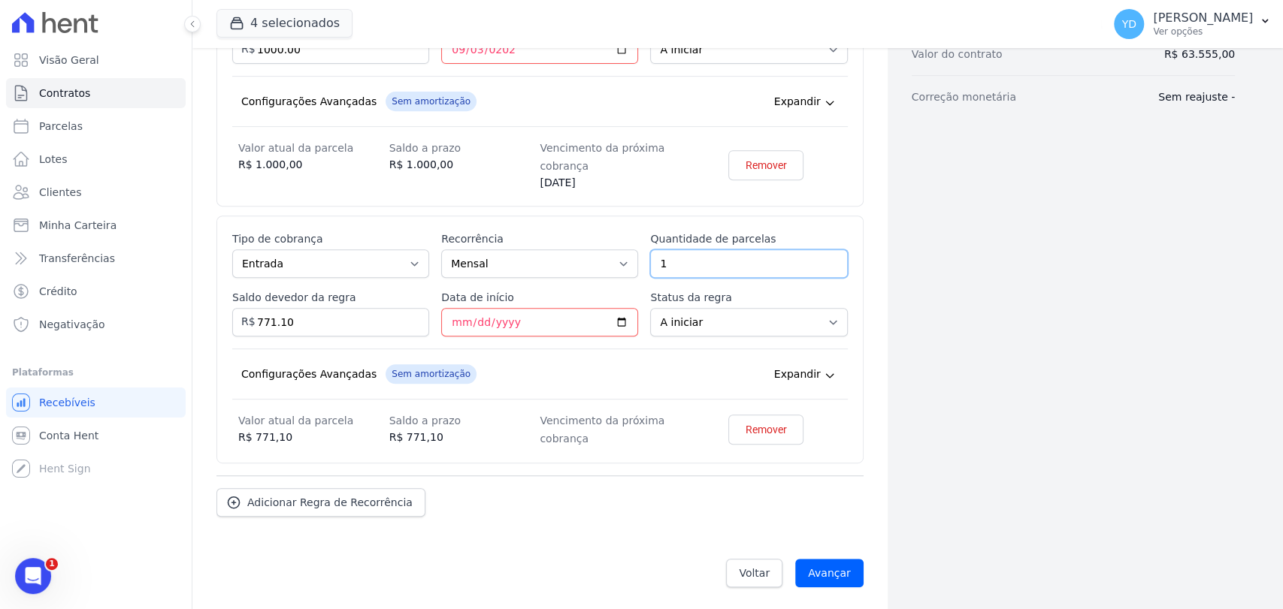
click at [745, 258] on input "1" at bounding box center [748, 263] width 197 height 29
click at [740, 258] on input "1" at bounding box center [748, 263] width 197 height 29
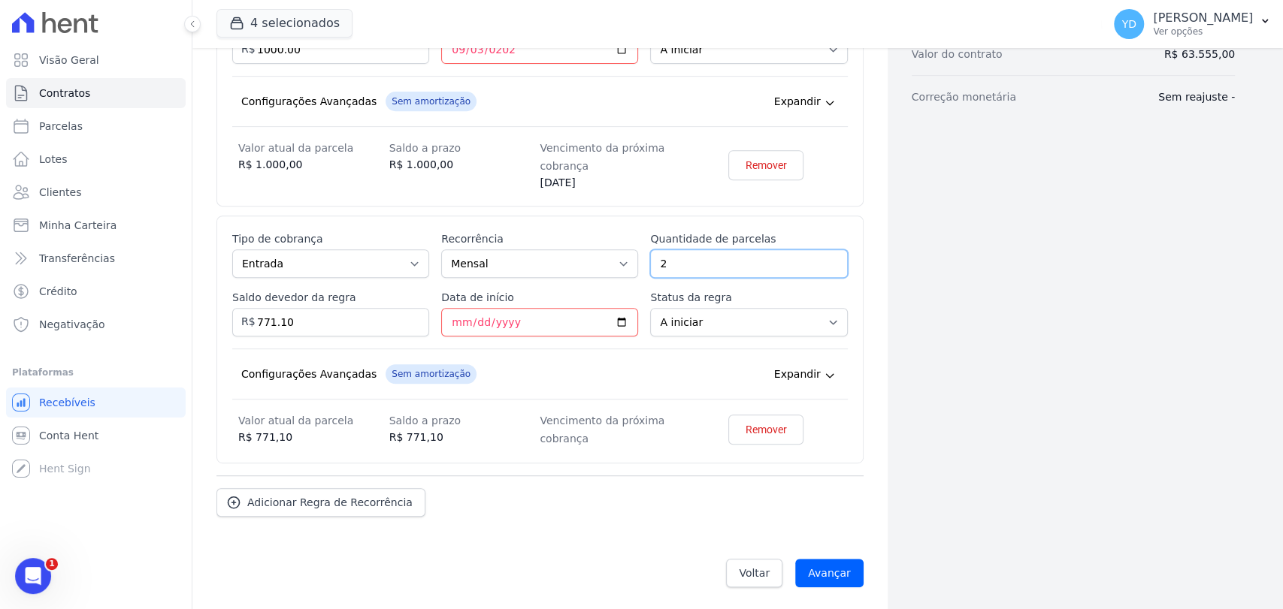
type input "2"
click at [703, 423] on div "Remover" at bounding box center [766, 430] width 151 height 36
click at [283, 321] on input "771.10" at bounding box center [330, 322] width 197 height 29
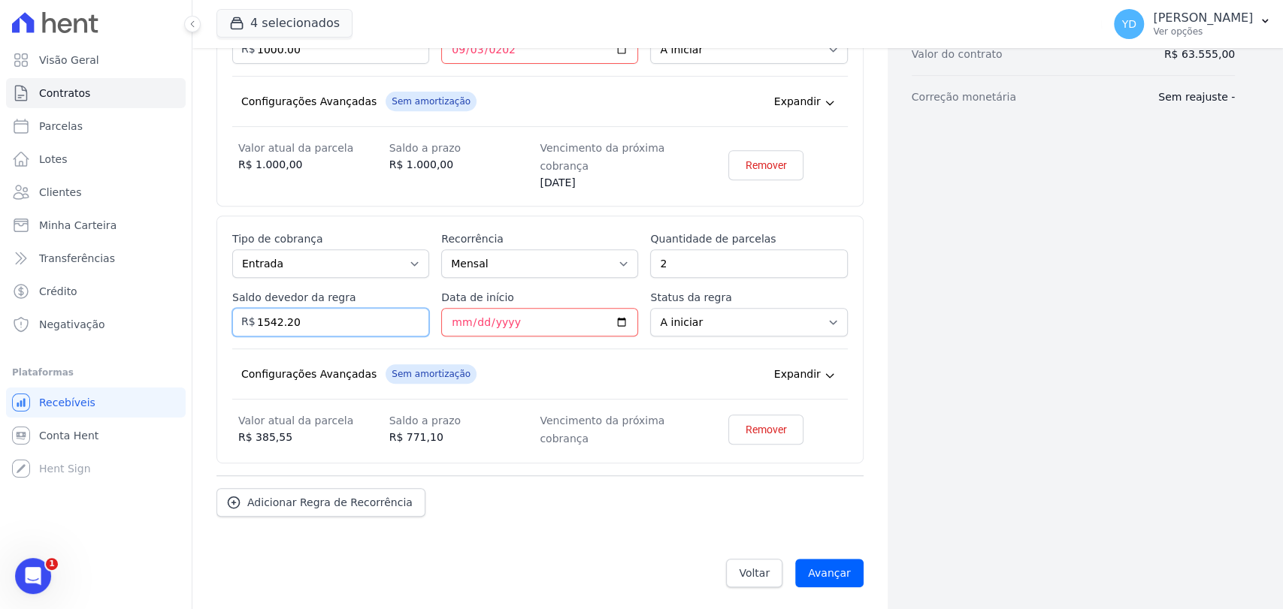
type input "1542.20"
click at [520, 446] on div "Esse tipo de parcela não entra no saldo devedor do contrato. Tipo de cobrança P…" at bounding box center [539, 340] width 647 height 248
click at [485, 341] on div "Esse tipo de parcela não entra no saldo devedor do contrato. Tipo de cobrança P…" at bounding box center [539, 339] width 615 height 216
click at [482, 325] on input "Data de início" at bounding box center [539, 322] width 197 height 29
click at [443, 325] on input "Data de início" at bounding box center [539, 322] width 197 height 29
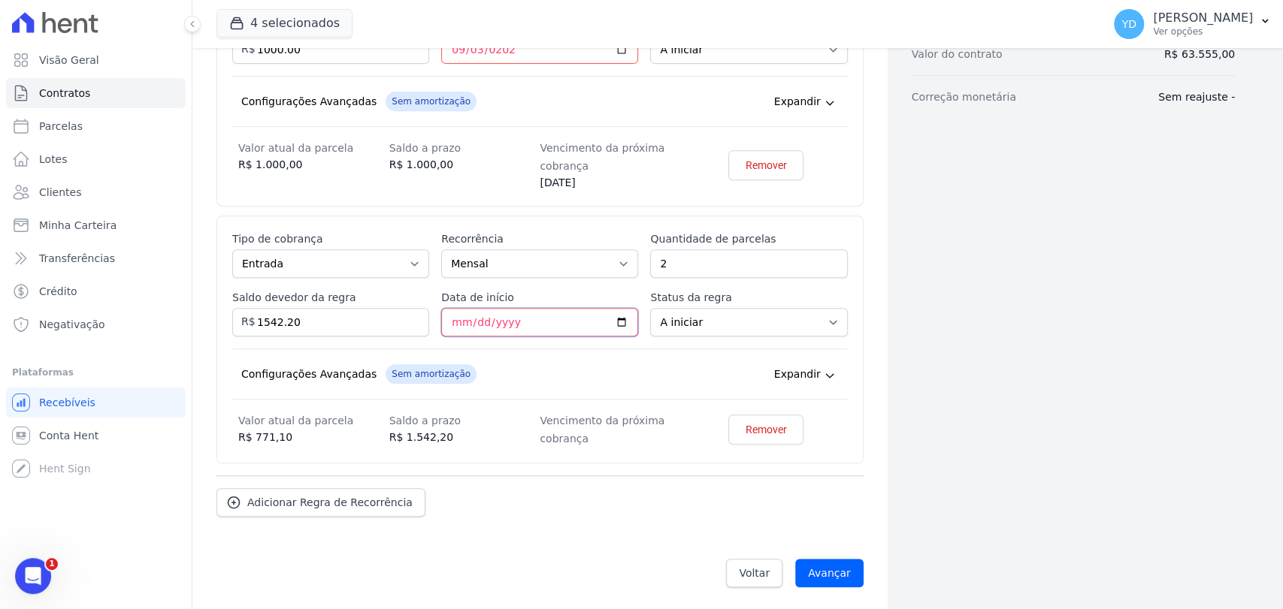
click at [455, 322] on input "Data de início" at bounding box center [539, 322] width 197 height 29
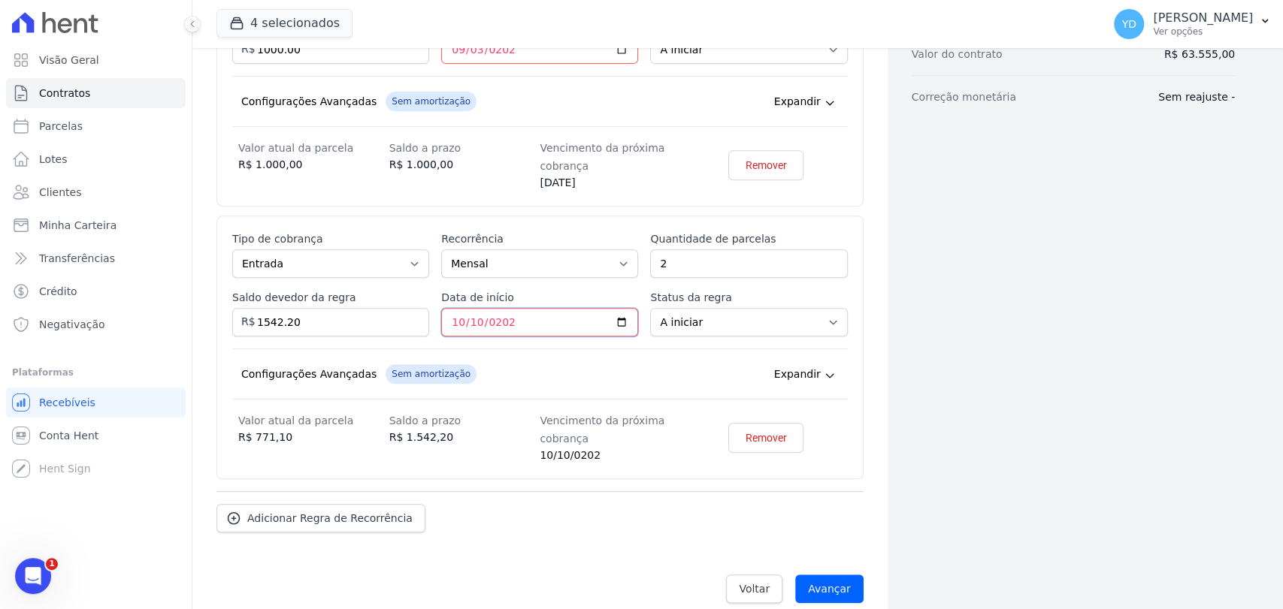
type input "2025-10-10"
click at [499, 380] on div "Configurações Avançadas Sem amortização Price adjustment index/ Price adjustmen…" at bounding box center [539, 374] width 615 height 51
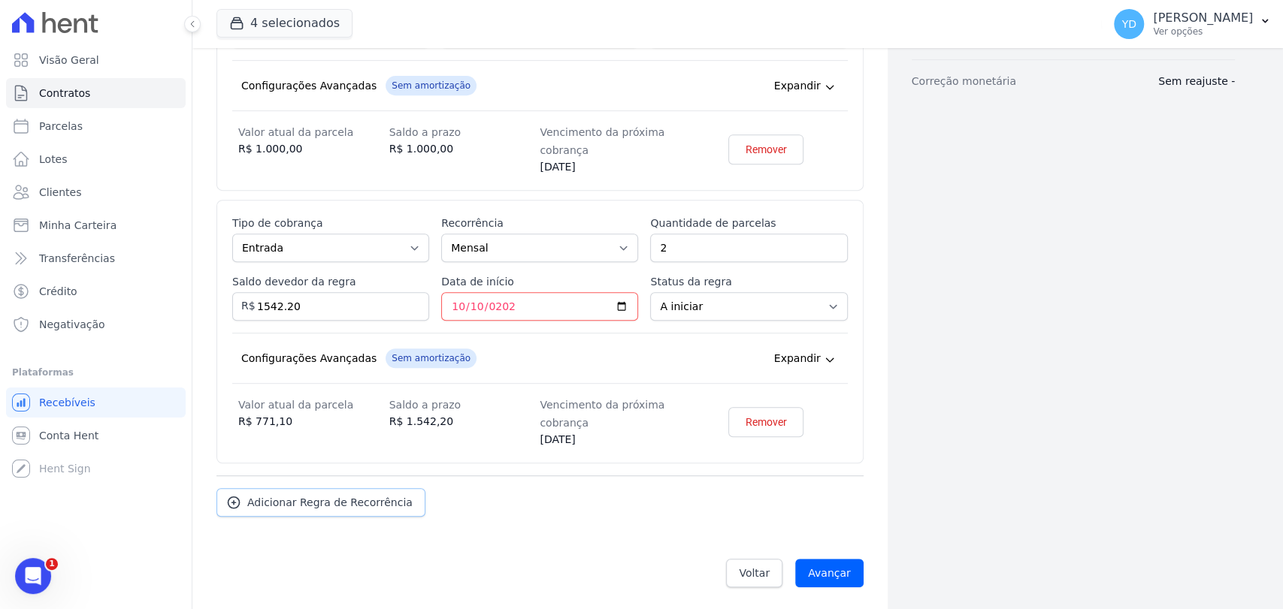
click at [379, 506] on span "Adicionar Regra de Recorrência" at bounding box center [329, 502] width 165 height 15
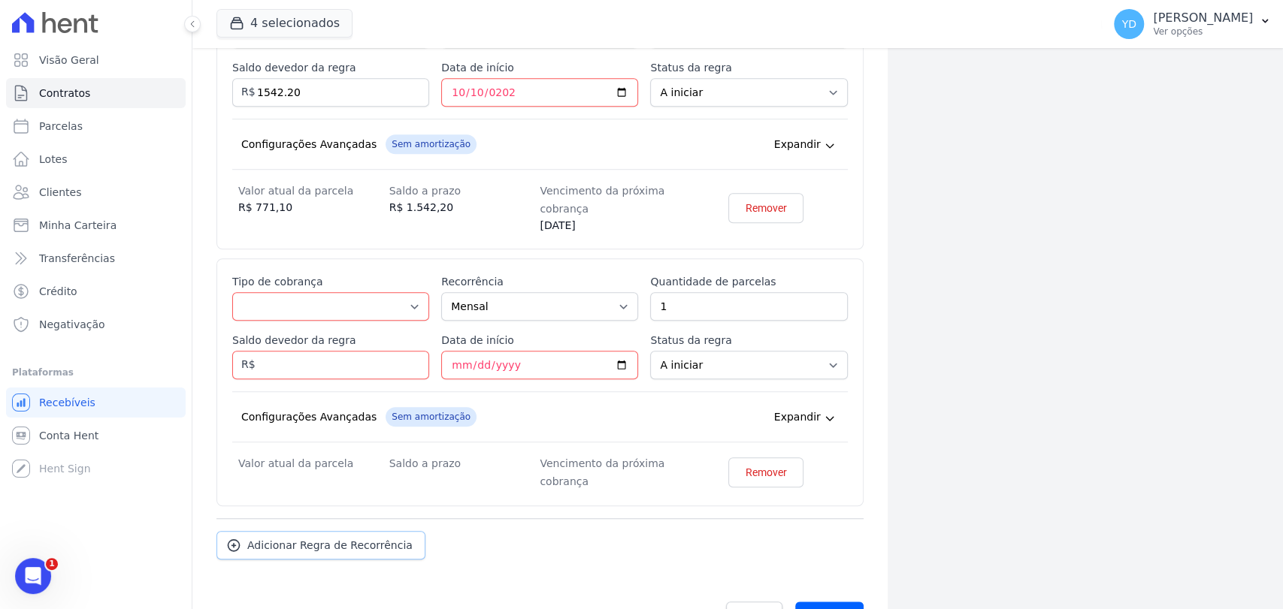
scroll to position [691, 0]
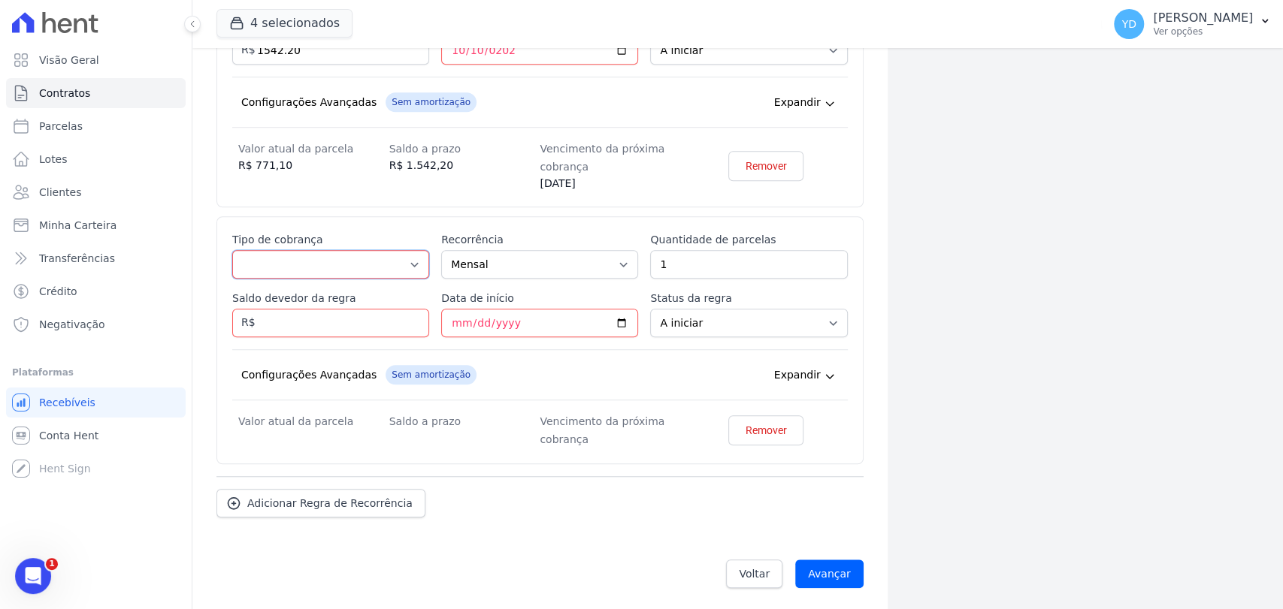
click at [395, 258] on select "Parcela Normal Entrada Sinal Intercalada Chaves Pré-chaves Pós-chaves Impostos …" at bounding box center [330, 264] width 197 height 29
click at [389, 266] on select "Parcela Normal Entrada Sinal Intercalada Chaves Pré-chaves Pós-chaves Impostos …" at bounding box center [330, 264] width 197 height 29
select select "standard"
click at [232, 250] on select "Parcela Normal Entrada Sinal Intercalada Chaves Pré-chaves Pós-chaves Impostos …" at bounding box center [330, 264] width 197 height 29
click at [372, 321] on input "Saldo devedor da regra" at bounding box center [330, 323] width 197 height 29
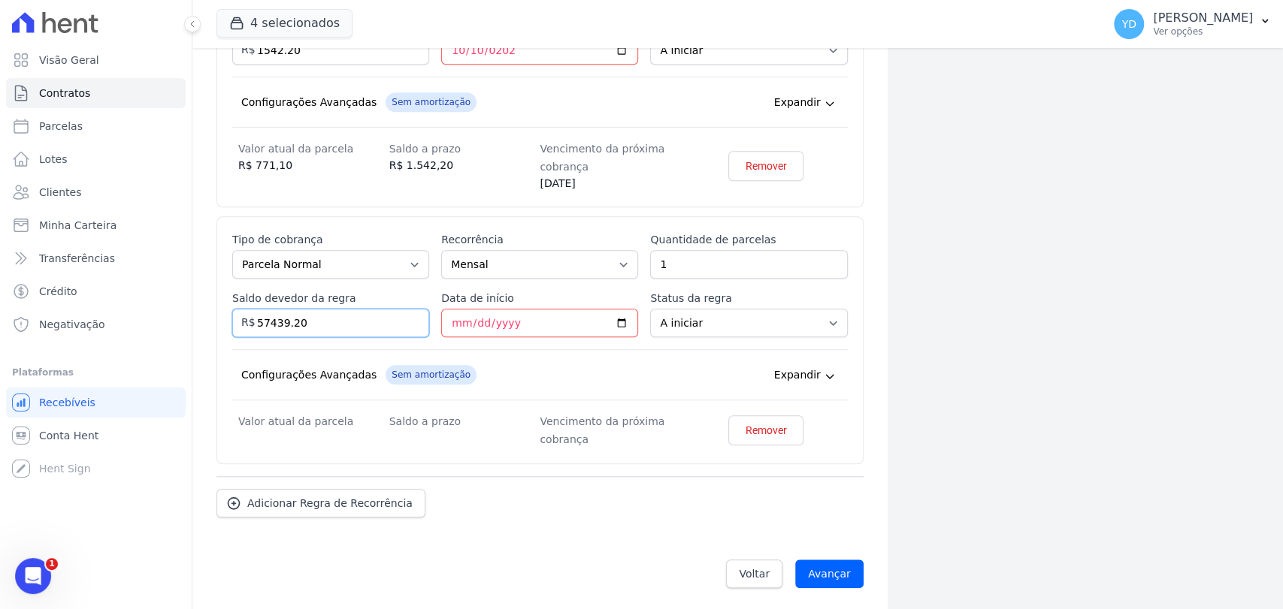
type input "57439.20"
click at [562, 412] on dt "Vencimento da próxima cobrança" at bounding box center [614, 430] width 151 height 36
click at [456, 316] on input "Data de início" at bounding box center [539, 323] width 197 height 29
click at [698, 243] on label "Quantidade de parcelas" at bounding box center [748, 239] width 197 height 15
click at [698, 250] on input "1" at bounding box center [748, 264] width 197 height 29
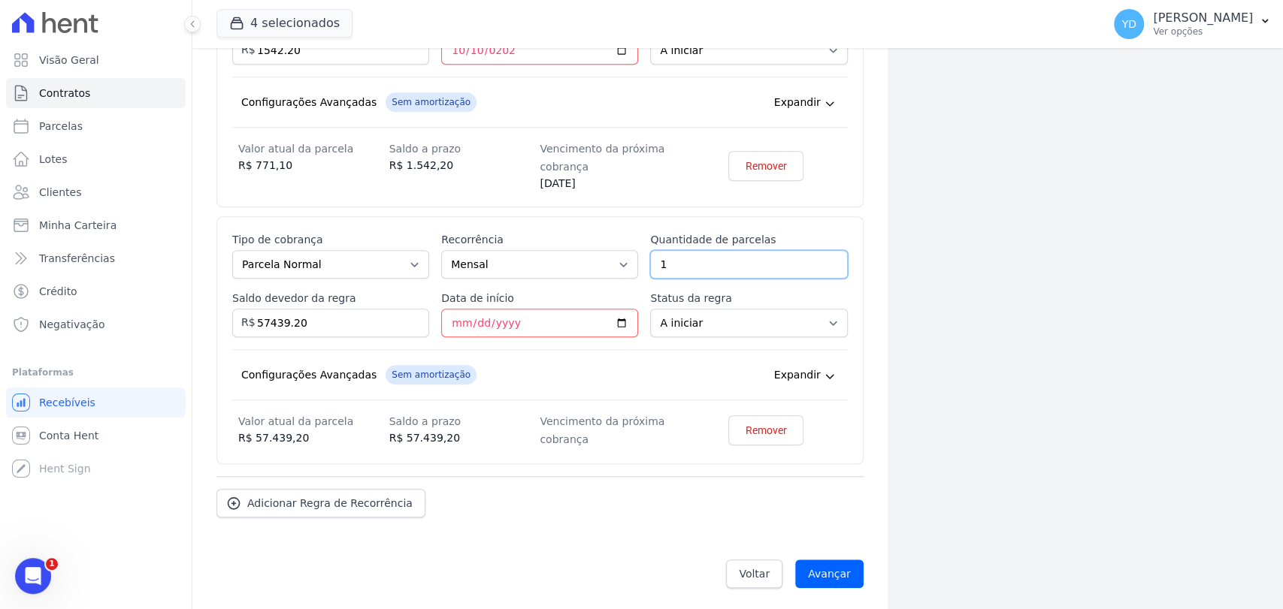
click at [699, 252] on input "1" at bounding box center [748, 264] width 197 height 29
type input "48"
click at [512, 326] on input "Data de início" at bounding box center [539, 323] width 197 height 29
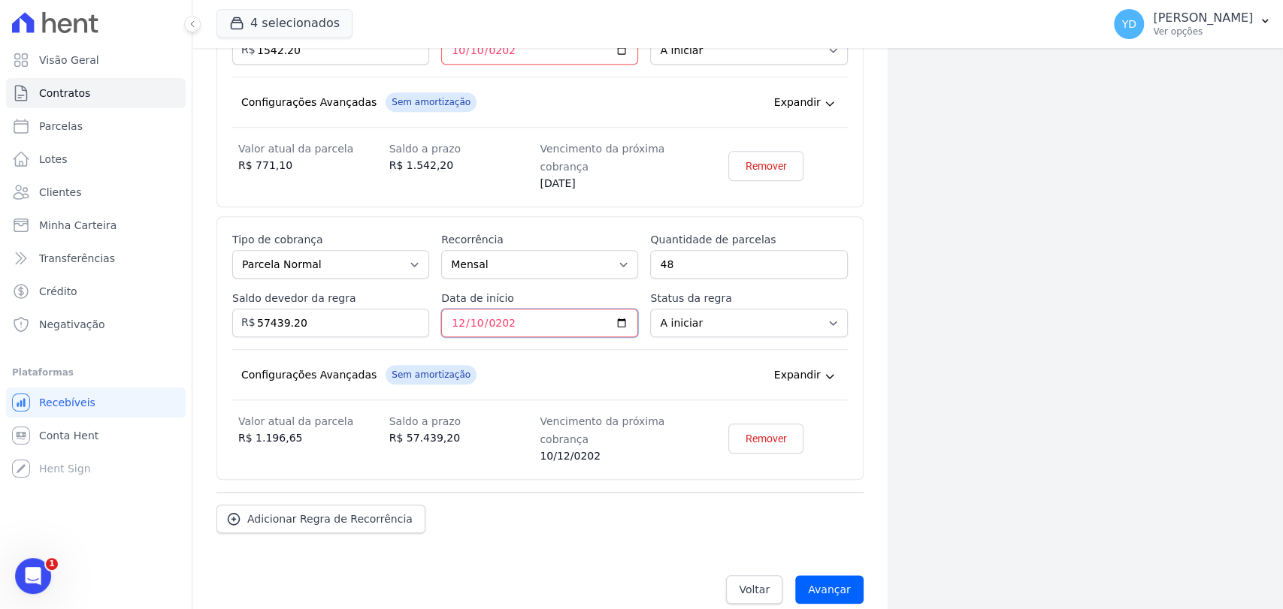
type input "2025-12-10"
click at [539, 379] on div "Configurações Avançadas Sem amortização Price adjustment index/ Price adjustmen…" at bounding box center [539, 374] width 615 height 51
click at [827, 590] on input "Avançar" at bounding box center [829, 590] width 68 height 29
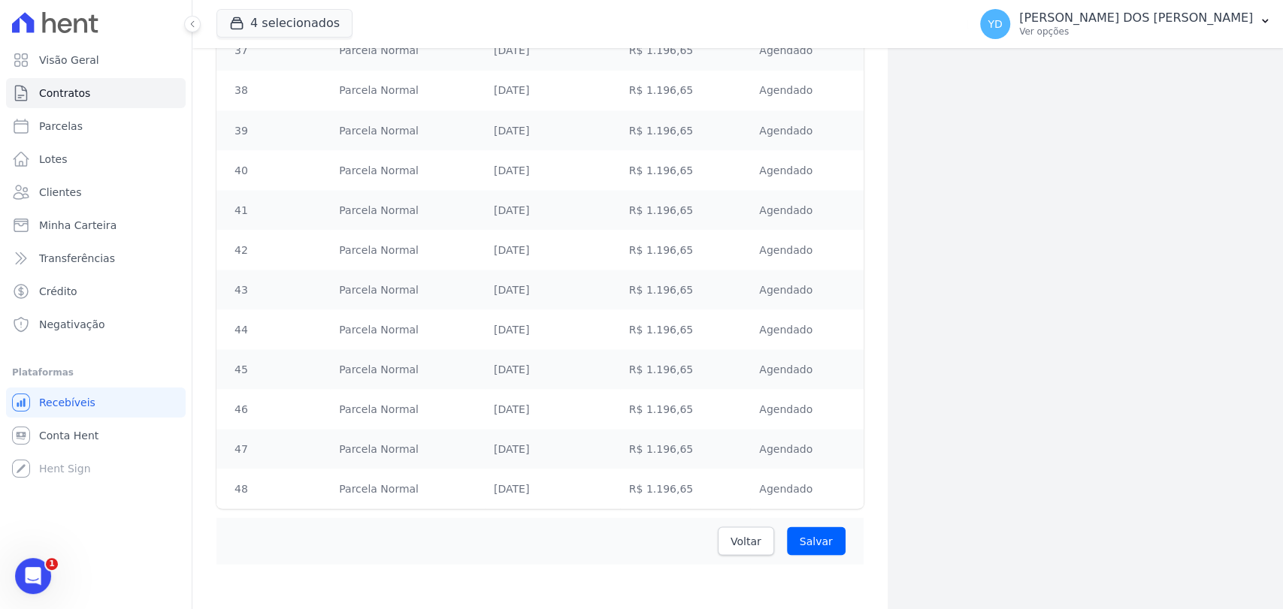
scroll to position [1842, 0]
click at [830, 541] on input "Salvar" at bounding box center [816, 538] width 59 height 29
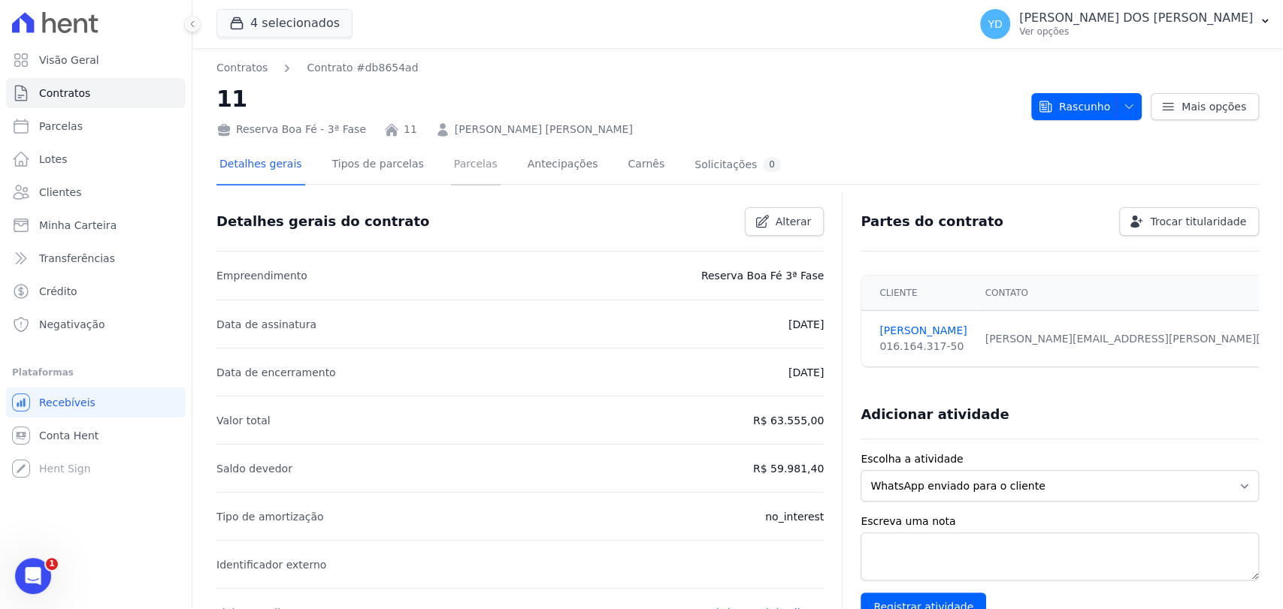
click at [451, 170] on link "Parcelas" at bounding box center [476, 166] width 50 height 40
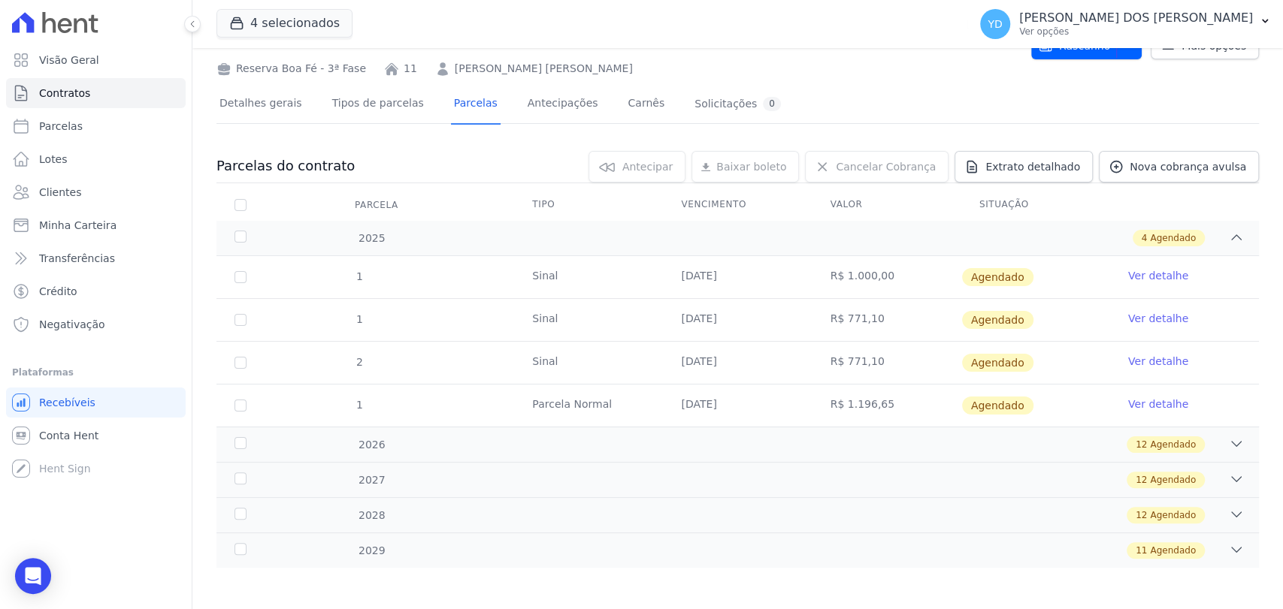
scroll to position [63, 0]
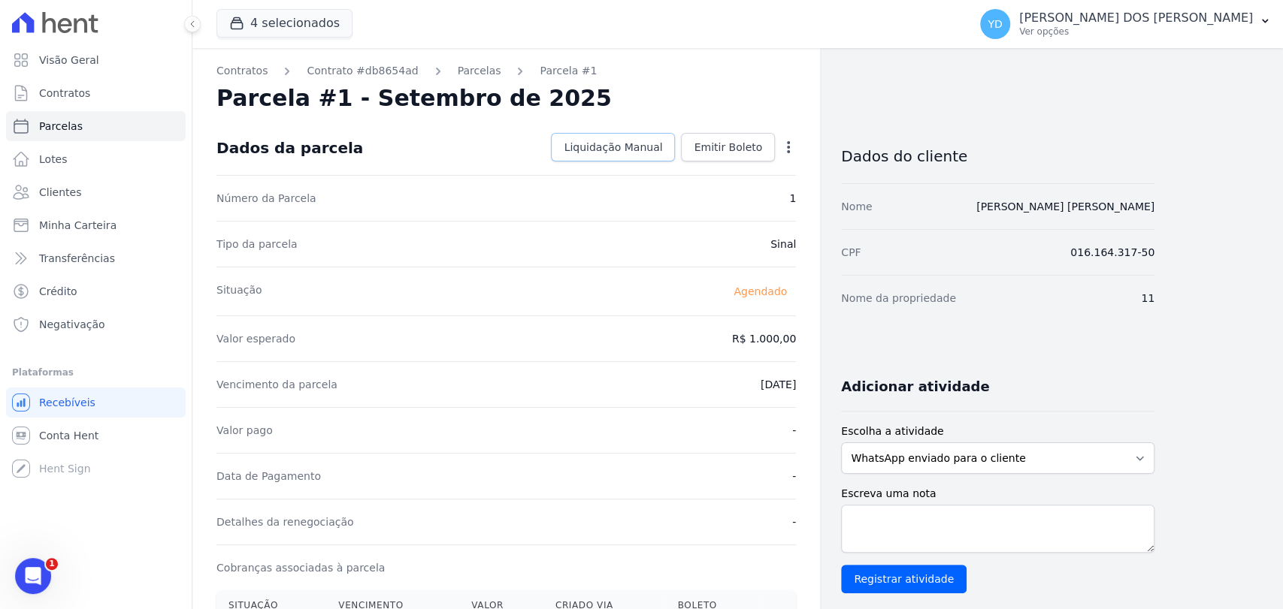
click at [612, 134] on link "Liquidação Manual" at bounding box center [613, 147] width 124 height 29
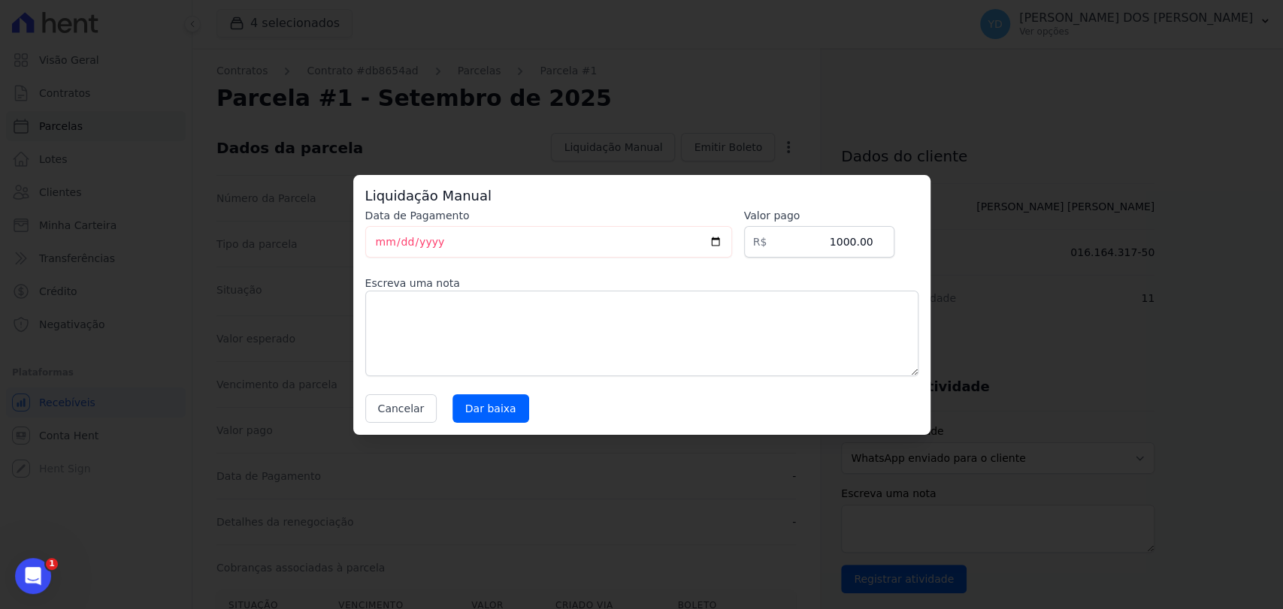
click at [621, 284] on label "Escreva uma nota" at bounding box center [641, 283] width 553 height 15
click at [570, 320] on textarea at bounding box center [641, 334] width 553 height 86
click at [370, 242] on input "[DATE]" at bounding box center [548, 242] width 367 height 32
type input "[DATE]"
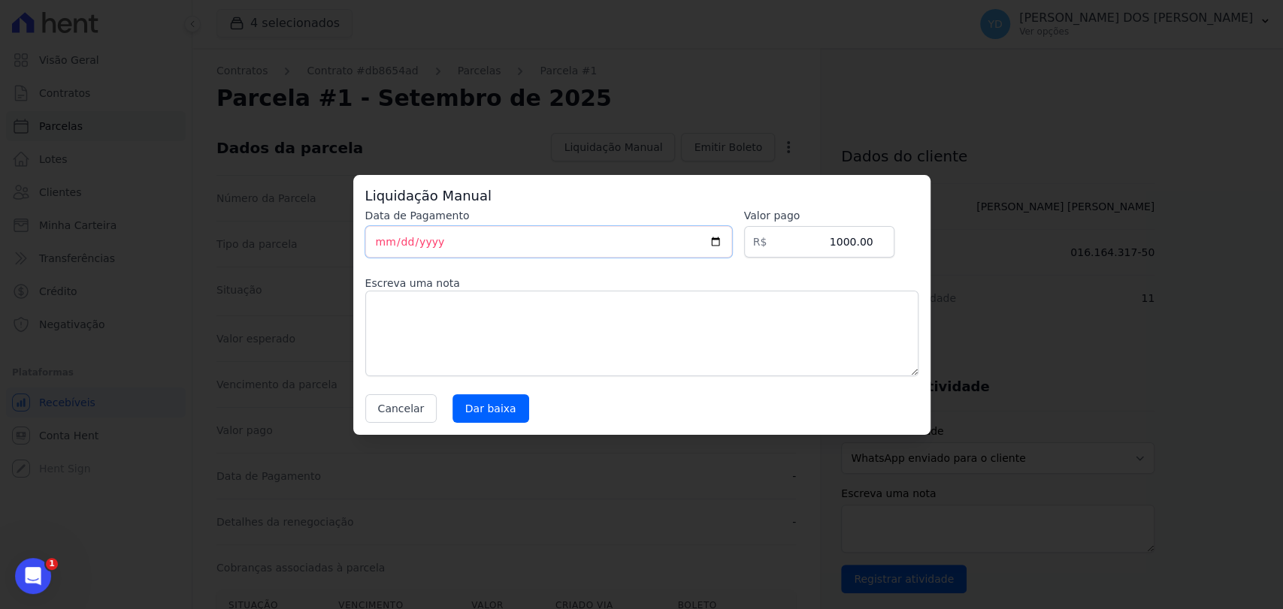
type input "[DATE]"
click at [504, 339] on textarea at bounding box center [641, 334] width 553 height 86
type textarea "Pagamento da reserva via PIX"
click at [497, 403] on input "Dar baixa" at bounding box center [490, 408] width 77 height 29
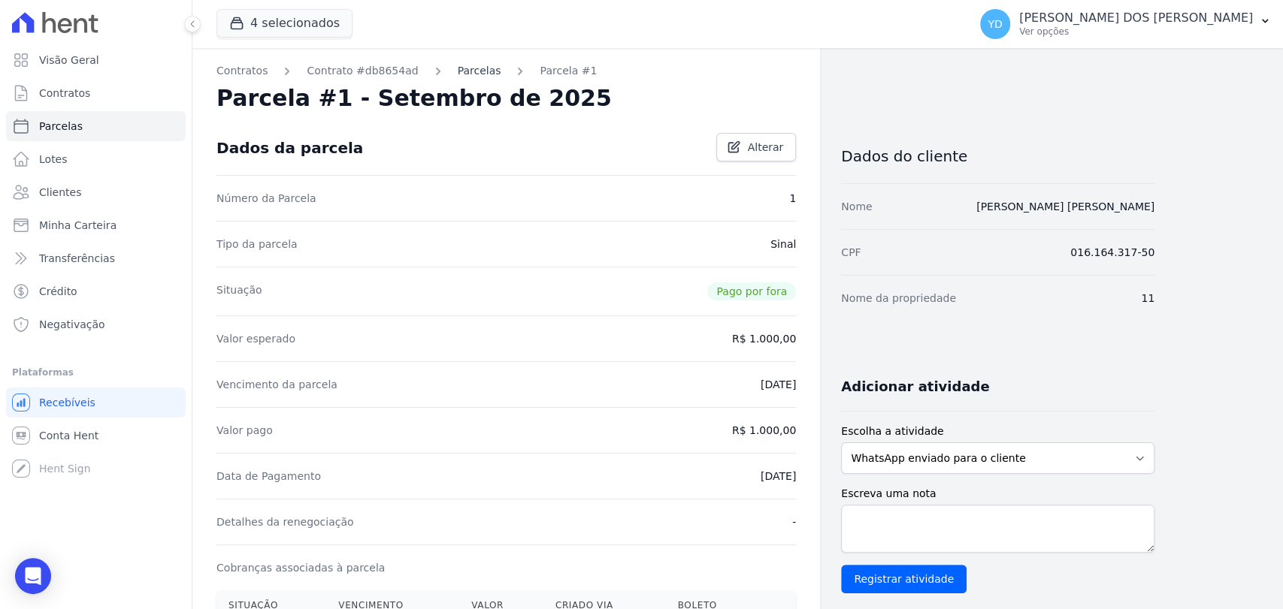
click at [458, 74] on link "Parcelas" at bounding box center [480, 71] width 44 height 16
